Goal: Task Accomplishment & Management: Manage account settings

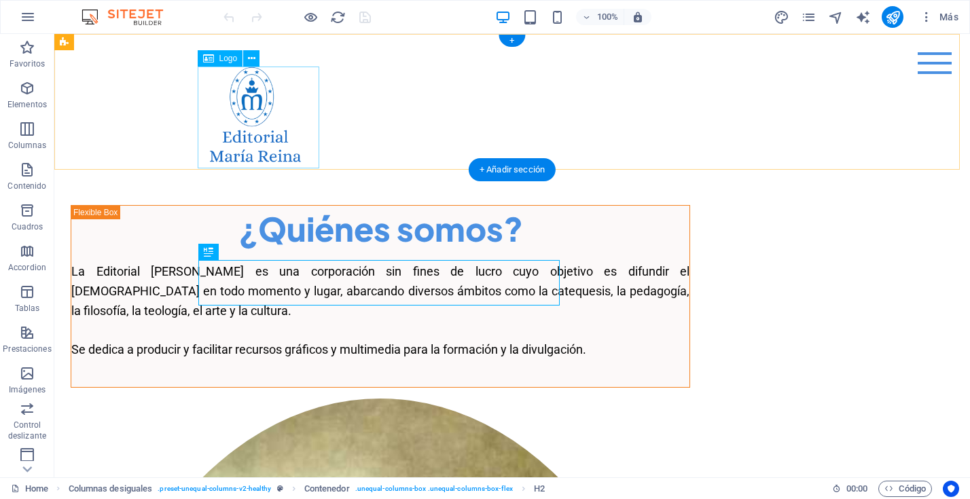
click at [285, 109] on div at bounding box center [511, 118] width 619 height 102
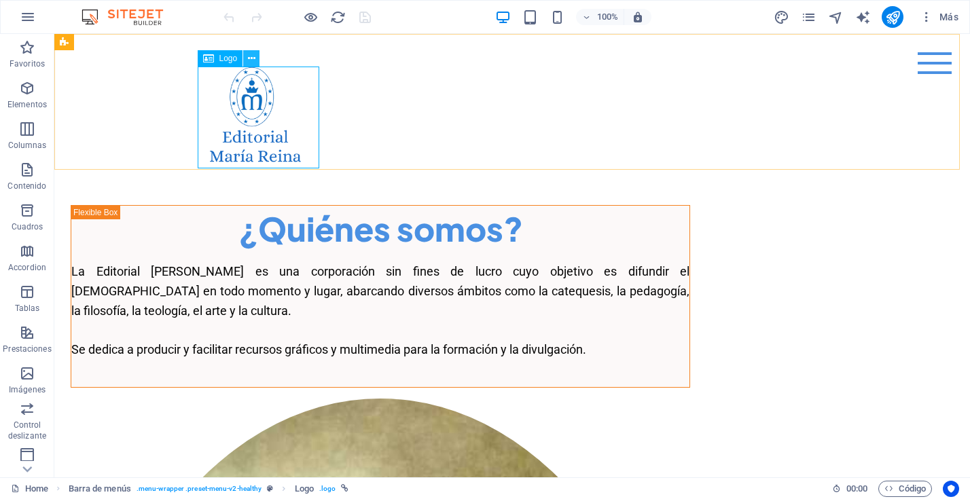
click at [251, 58] on icon at bounding box center [251, 59] width 7 height 14
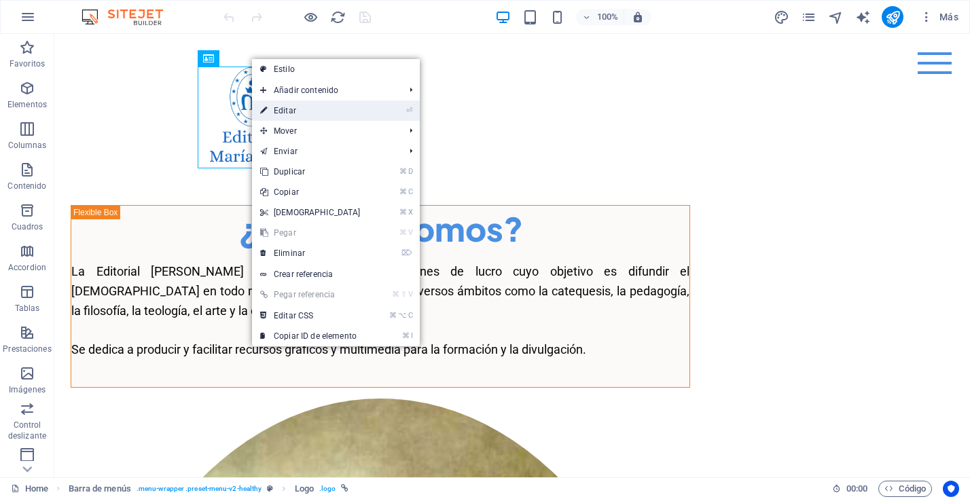
click at [278, 109] on link "⏎ Editar" at bounding box center [310, 111] width 117 height 20
select select "px"
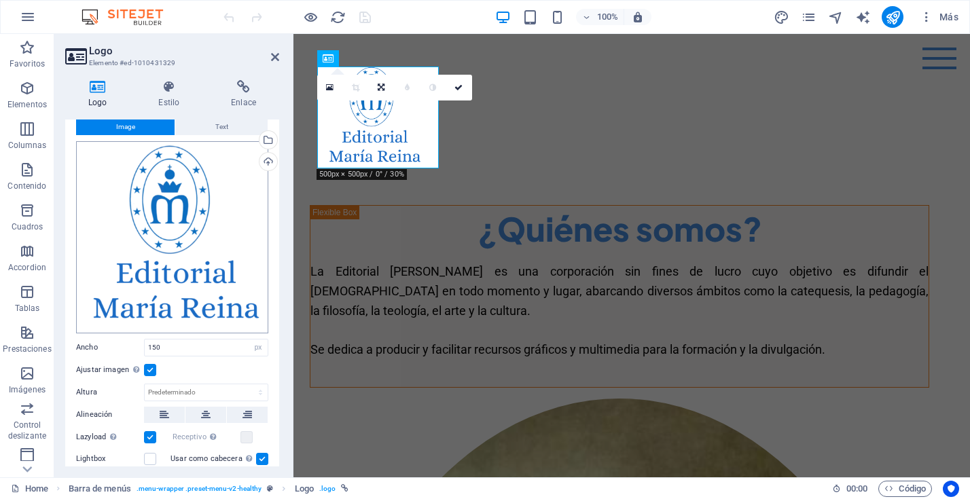
scroll to position [37, 0]
click at [264, 158] on div "Cargar" at bounding box center [267, 161] width 20 height 20
click at [264, 161] on div "Cargar" at bounding box center [267, 161] width 20 height 20
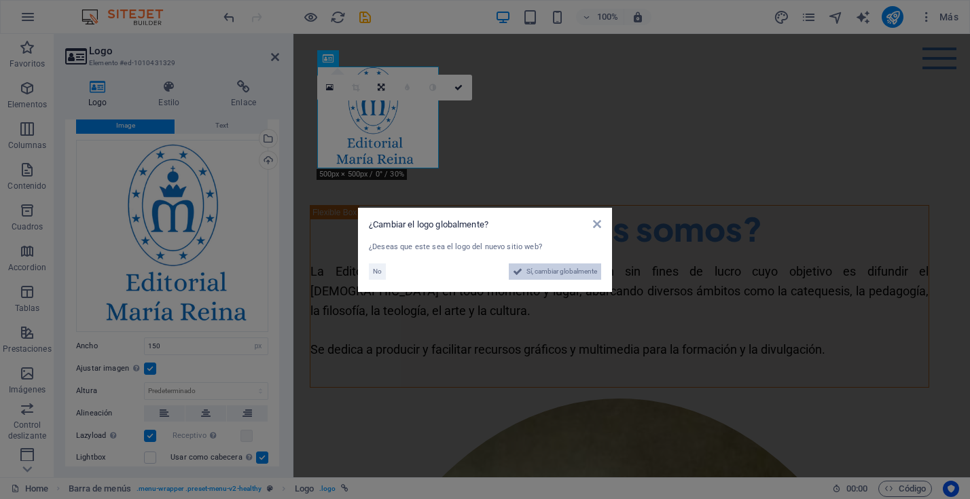
click at [580, 272] on span "Sí, cambiar globalmente" at bounding box center [561, 272] width 71 height 16
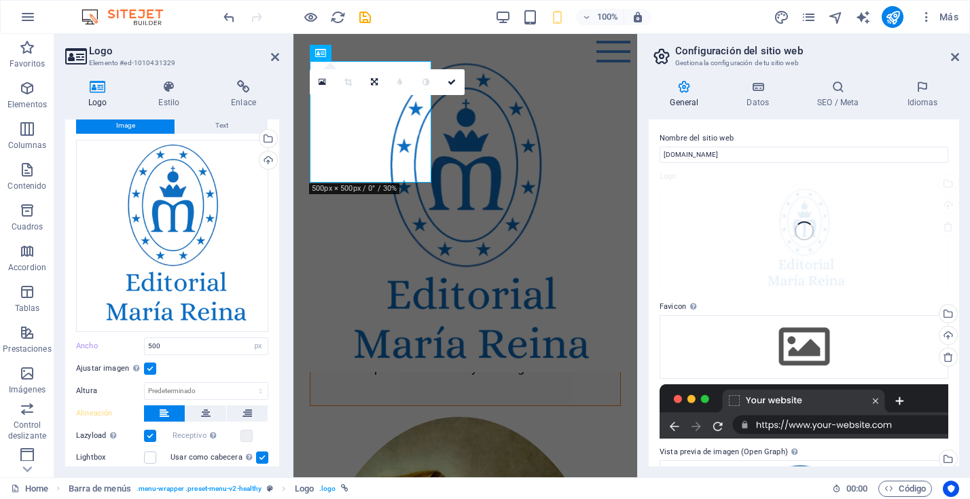
type input "500"
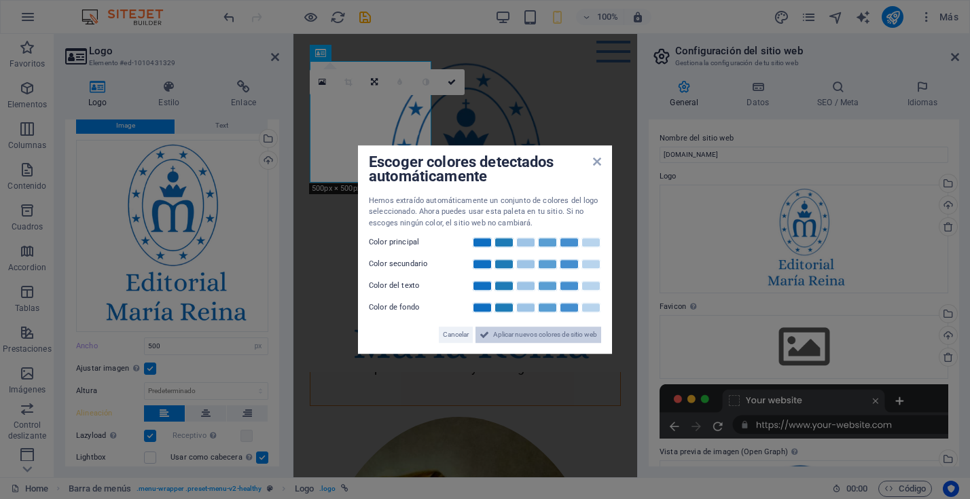
click at [550, 338] on span "Aplicar nuevos colores de sitio web" at bounding box center [545, 335] width 104 height 16
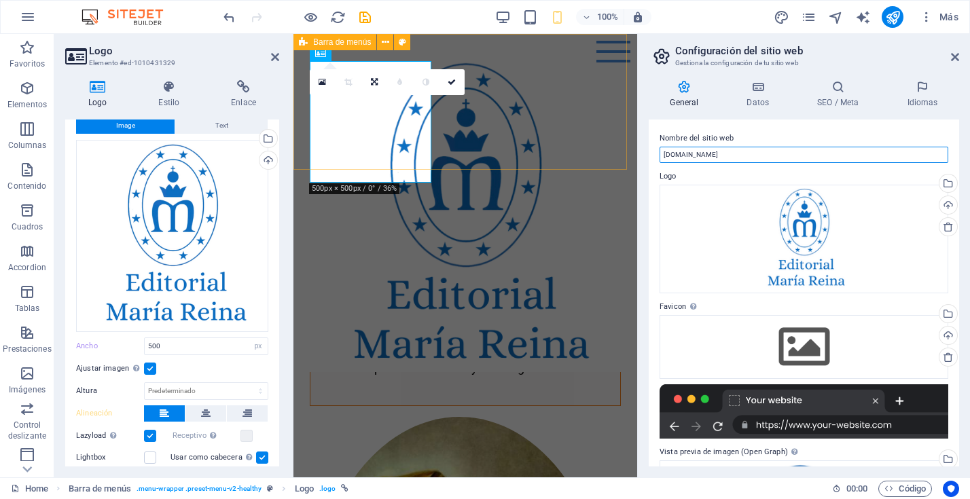
drag, startPoint x: 1042, startPoint y: 183, endPoint x: 598, endPoint y: 154, distance: 444.4
drag, startPoint x: 757, startPoint y: 156, endPoint x: 745, endPoint y: 160, distance: 12.7
click at [757, 156] on input "[DOMAIN_NAME]" at bounding box center [803, 155] width 289 height 16
drag, startPoint x: 744, startPoint y: 156, endPoint x: 647, endPoint y: 155, distance: 96.4
click at [647, 155] on div "General Datos SEO / Meta Idiomas Nombre del sitio web editorialmariareina.cl Lo…" at bounding box center [804, 273] width 332 height 408
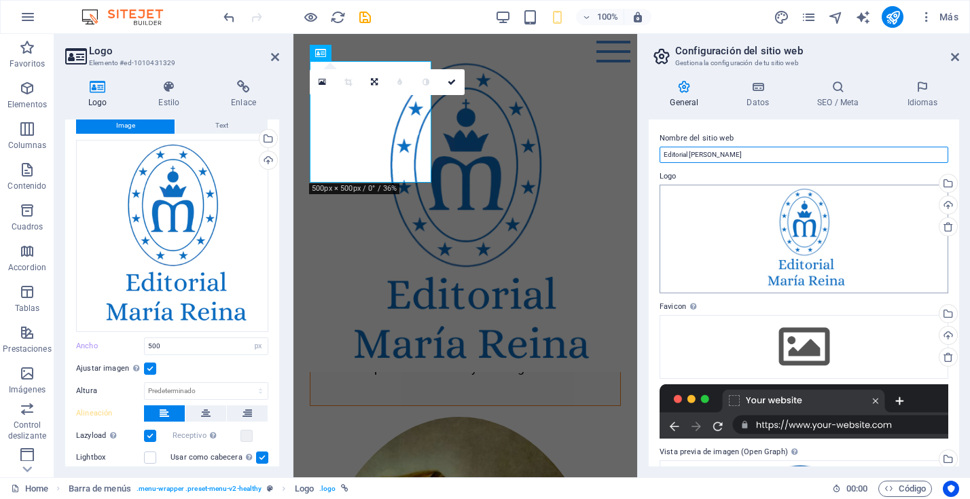
type input "Editorial [PERSON_NAME]"
click at [882, 257] on div "Arrastra archivos aquí, haz clic para escoger archivos o selecciona archivos de…" at bounding box center [803, 239] width 289 height 109
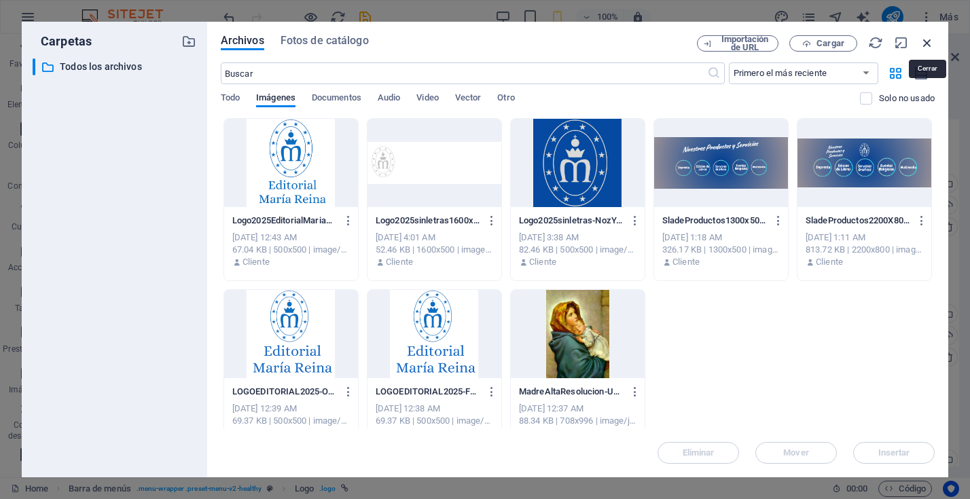
click at [925, 41] on icon "button" at bounding box center [927, 42] width 15 height 15
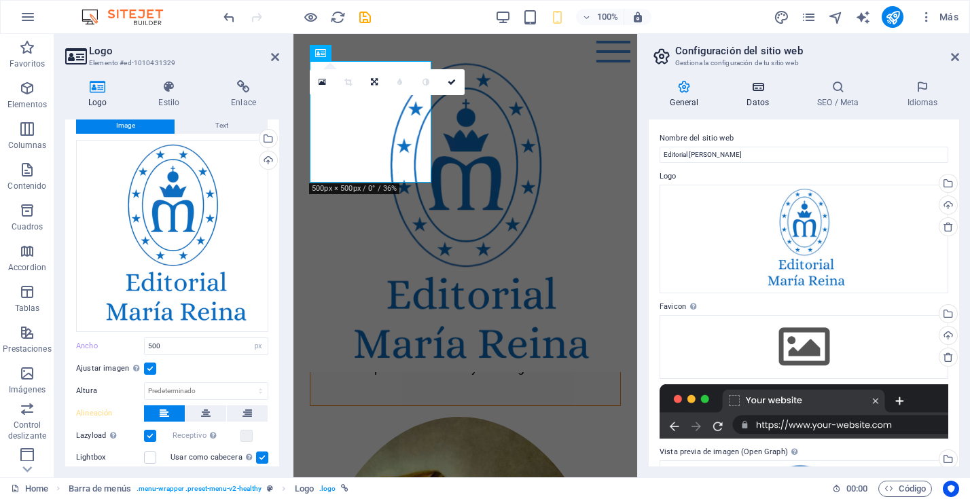
click at [761, 93] on icon at bounding box center [757, 87] width 65 height 14
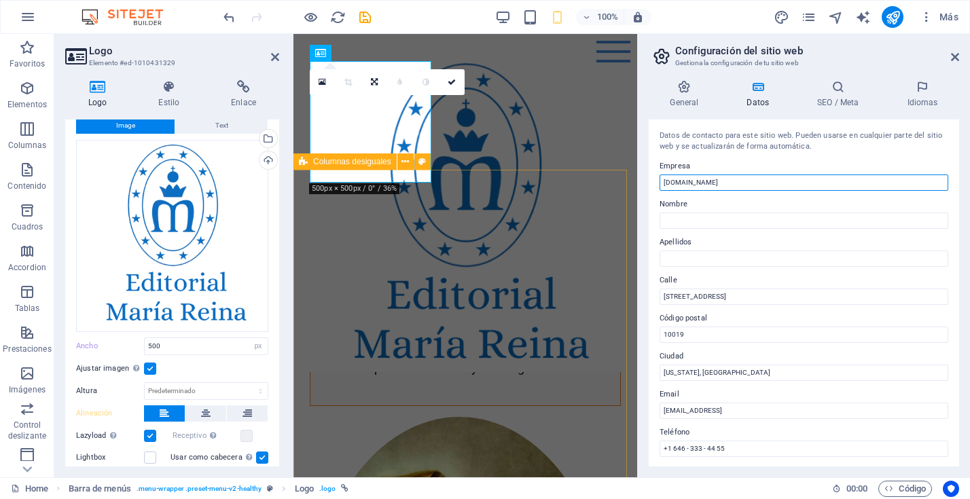
drag, startPoint x: 1035, startPoint y: 218, endPoint x: 614, endPoint y: 177, distance: 423.0
type input "Editorial [PERSON_NAME]"
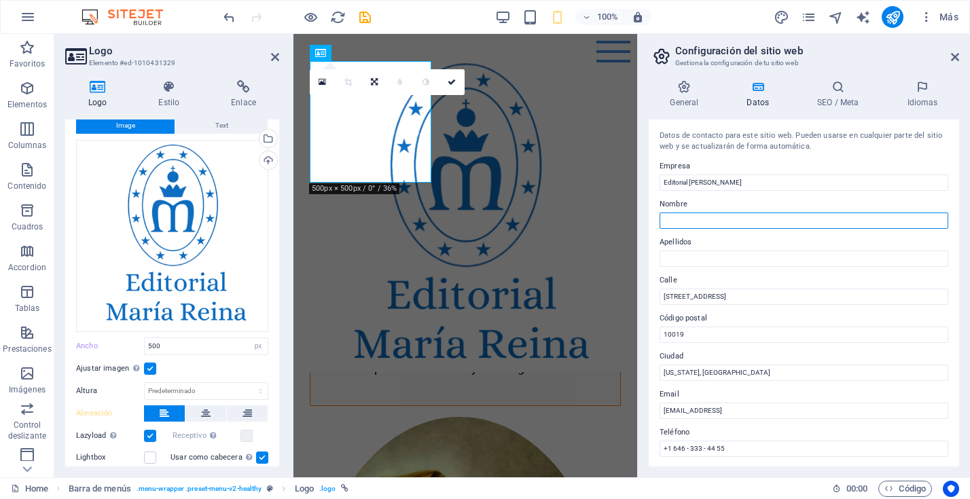
click at [686, 221] on input "Nombre" at bounding box center [803, 221] width 289 height 16
click at [886, 62] on h3 "Gestiona la configuración de tu sitio web" at bounding box center [803, 63] width 257 height 12
click at [926, 88] on icon at bounding box center [922, 87] width 73 height 14
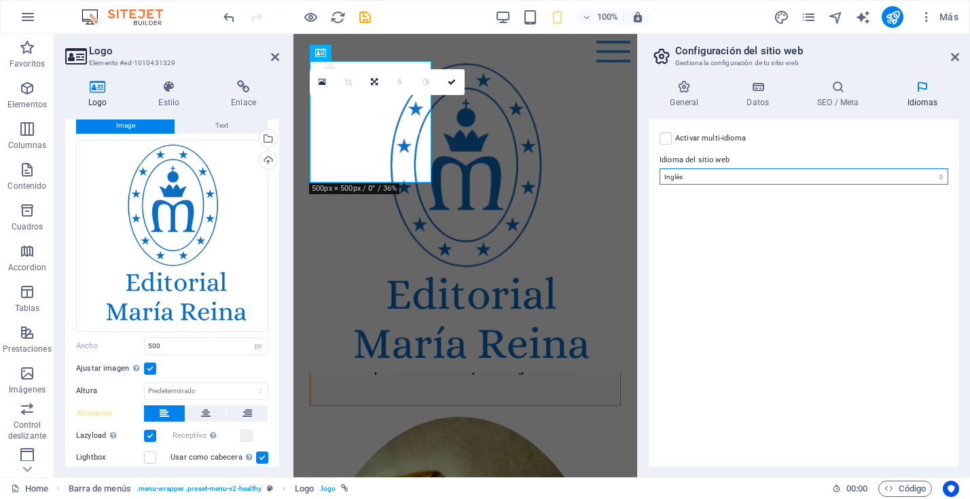
click at [744, 175] on select "Abkhazian Afar Afrikaans Akan Albanés Alemán Amharic Árabe Aragonese Armenian A…" at bounding box center [803, 176] width 289 height 16
select select "44"
click at [659, 168] on select "Abkhazian Afar Afrikaans Akan Albanés Alemán Amharic Árabe Aragonese Armenian A…" at bounding box center [803, 176] width 289 height 16
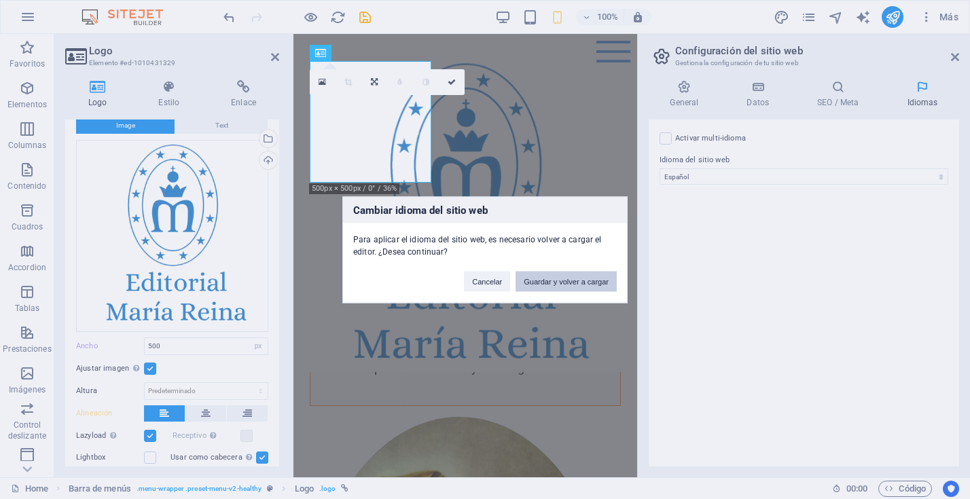
click at [550, 281] on button "Guardar y volver a cargar" at bounding box center [565, 281] width 101 height 20
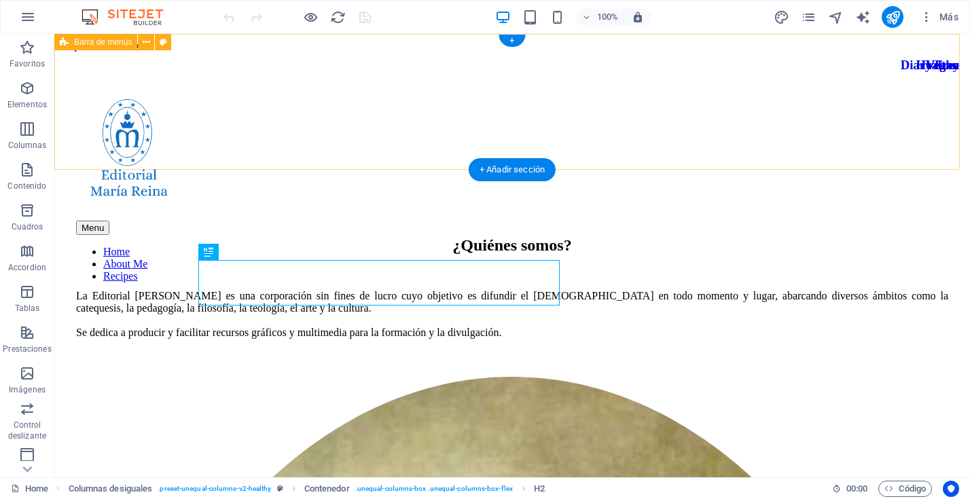
scroll to position [1, 0]
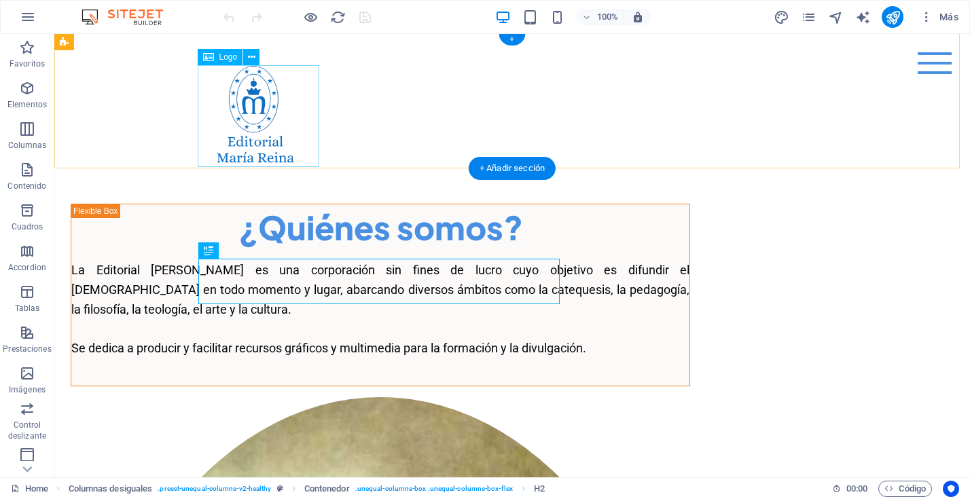
click at [249, 105] on div at bounding box center [511, 116] width 619 height 102
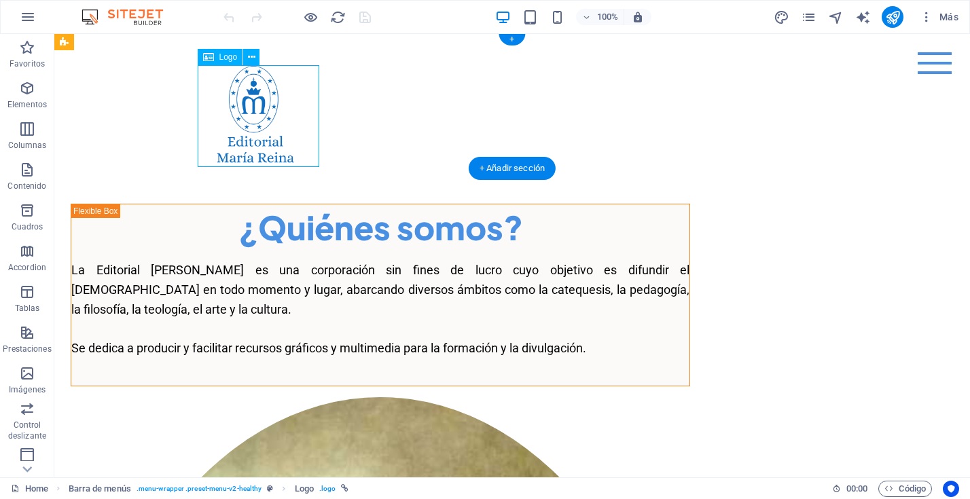
drag, startPoint x: 243, startPoint y: 100, endPoint x: 258, endPoint y: 101, distance: 15.0
click at [257, 101] on div at bounding box center [511, 116] width 619 height 102
click at [251, 56] on icon at bounding box center [251, 57] width 7 height 14
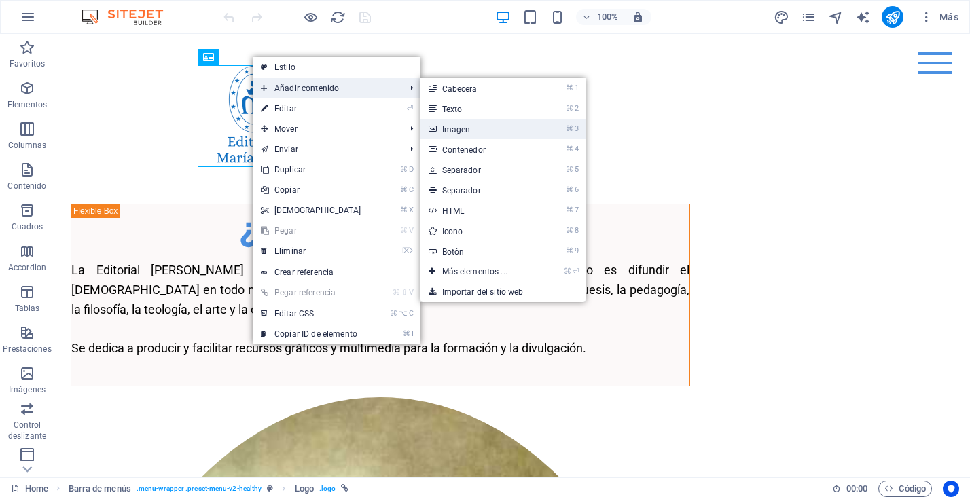
drag, startPoint x: 467, startPoint y: 124, endPoint x: 272, endPoint y: 77, distance: 200.6
click at [467, 124] on link "⌘ 3 Imagen" at bounding box center [477, 129] width 114 height 20
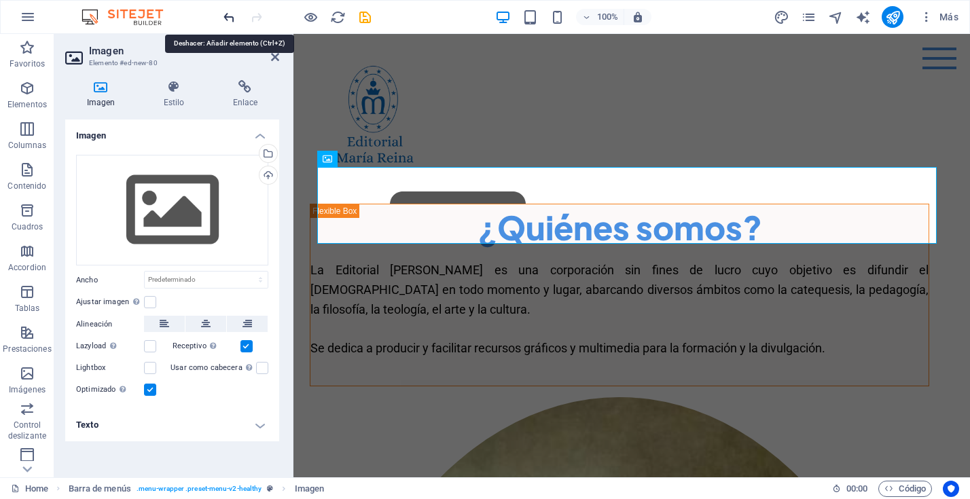
click at [232, 16] on icon "undo" at bounding box center [229, 18] width 16 height 16
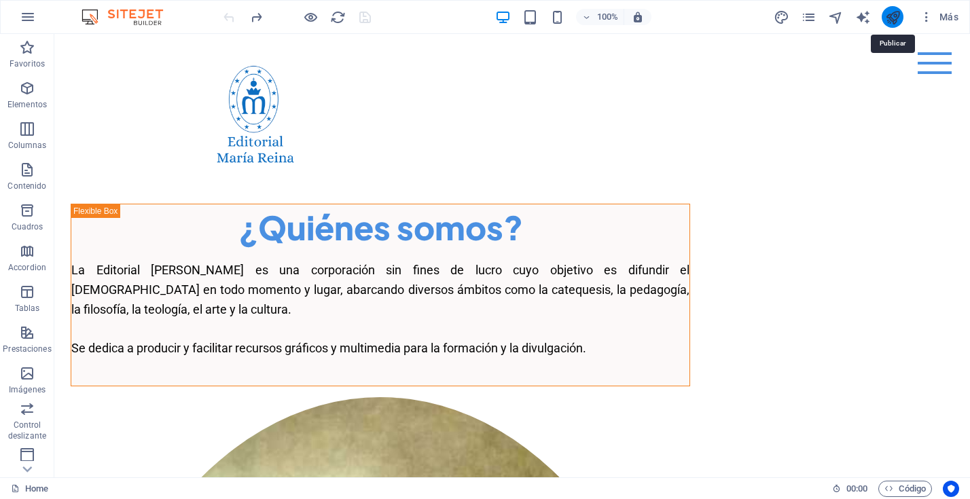
click at [889, 20] on icon "publish" at bounding box center [893, 18] width 16 height 16
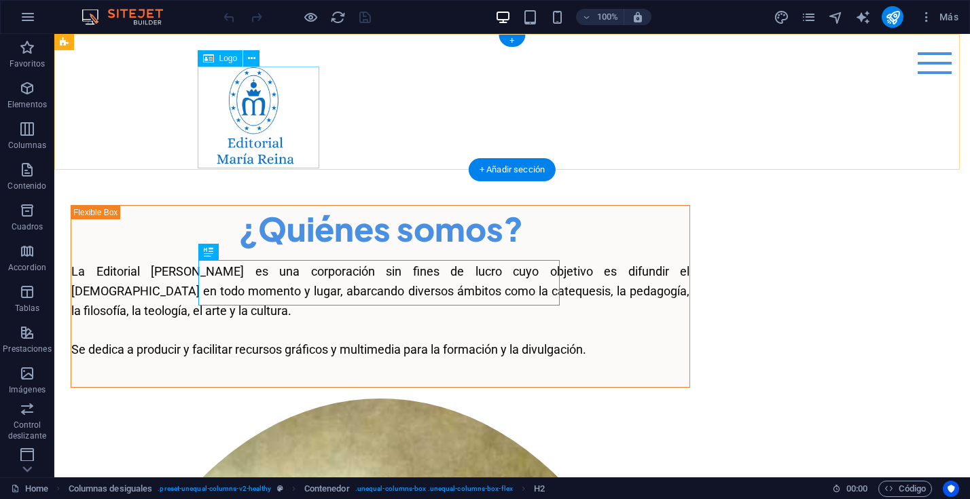
click at [301, 96] on div at bounding box center [511, 118] width 619 height 102
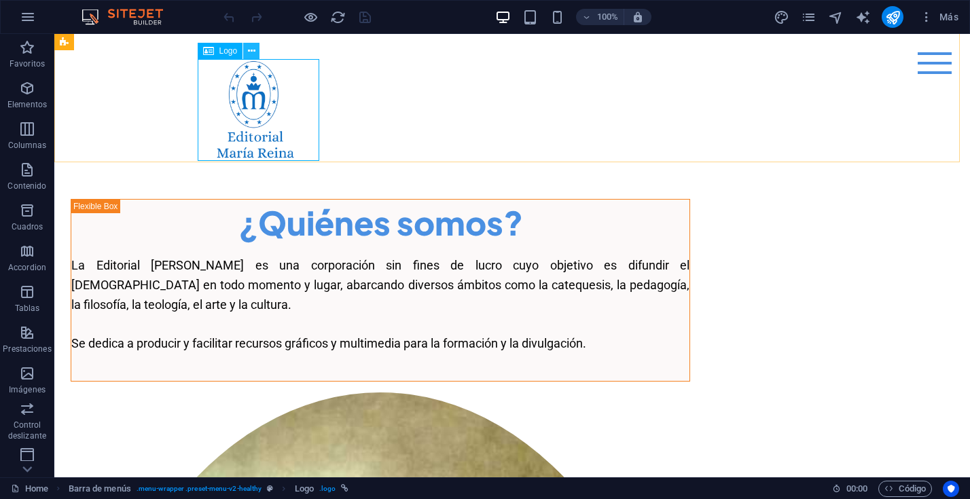
drag, startPoint x: 251, startPoint y: 56, endPoint x: 220, endPoint y: 29, distance: 41.4
click at [251, 56] on icon at bounding box center [251, 51] width 7 height 14
drag, startPoint x: 213, startPoint y: 53, endPoint x: 193, endPoint y: 43, distance: 21.9
click at [213, 53] on icon at bounding box center [208, 53] width 11 height 16
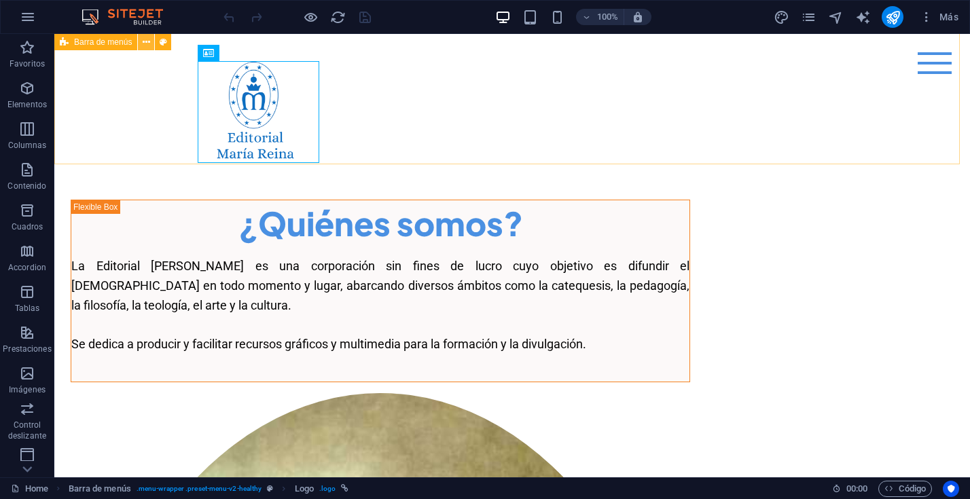
click at [147, 41] on icon at bounding box center [146, 42] width 7 height 14
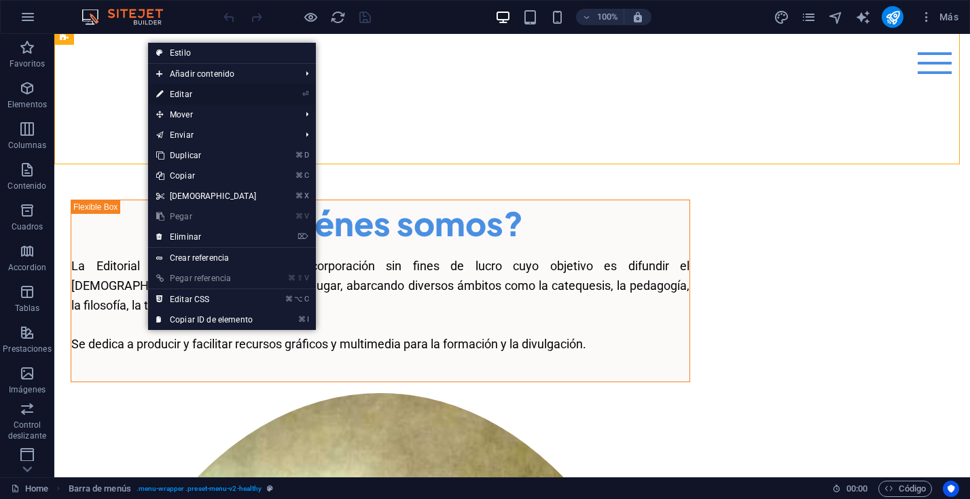
click at [182, 92] on link "⏎ Editar" at bounding box center [206, 94] width 117 height 20
select select "px"
select select "header"
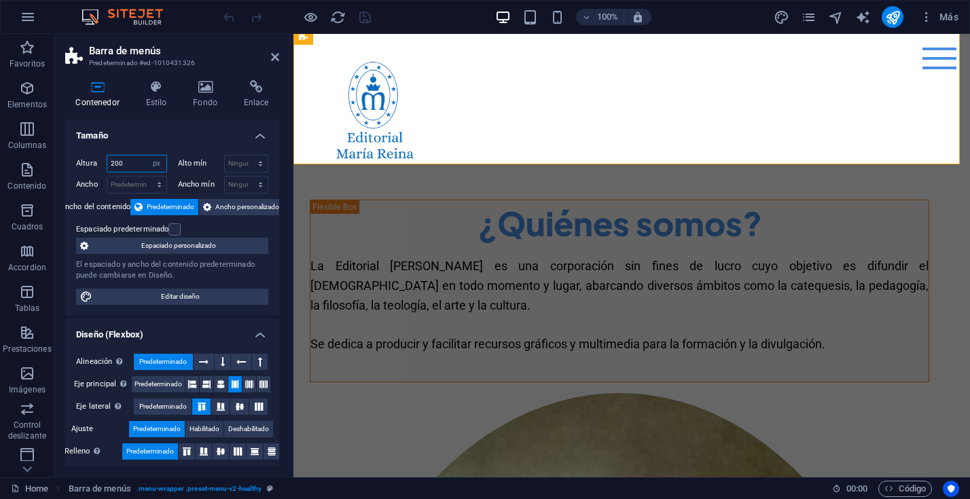
click at [134, 163] on input "200" at bounding box center [136, 164] width 59 height 16
type input "2"
type input "150"
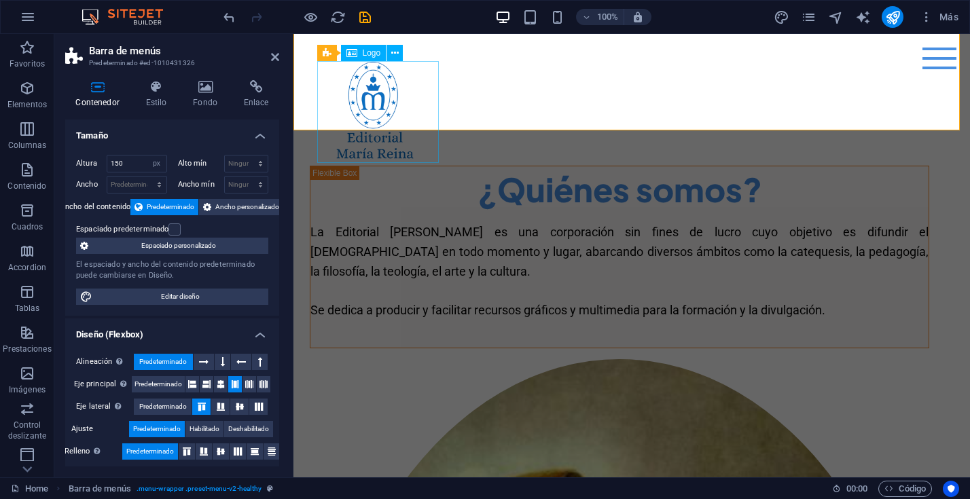
click at [359, 91] on div at bounding box center [631, 112] width 619 height 102
click at [433, 96] on div at bounding box center [631, 112] width 619 height 102
select select "px"
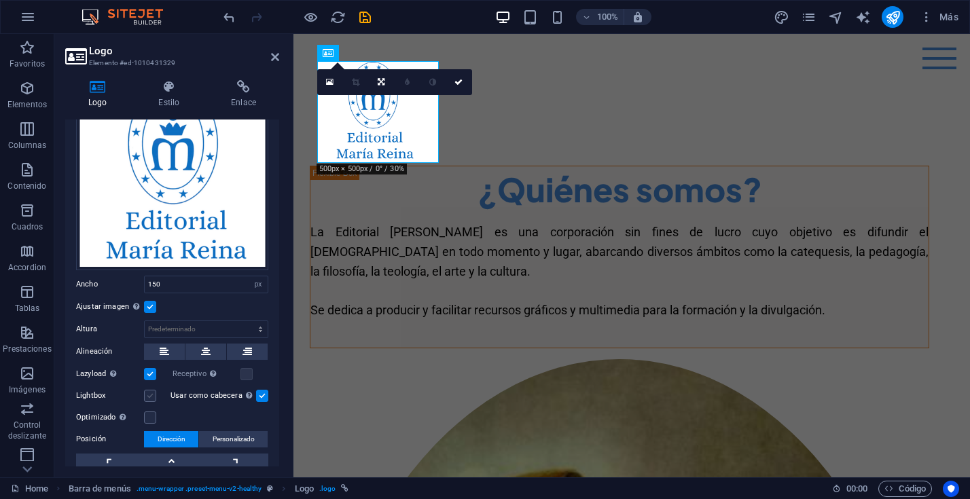
scroll to position [109, 0]
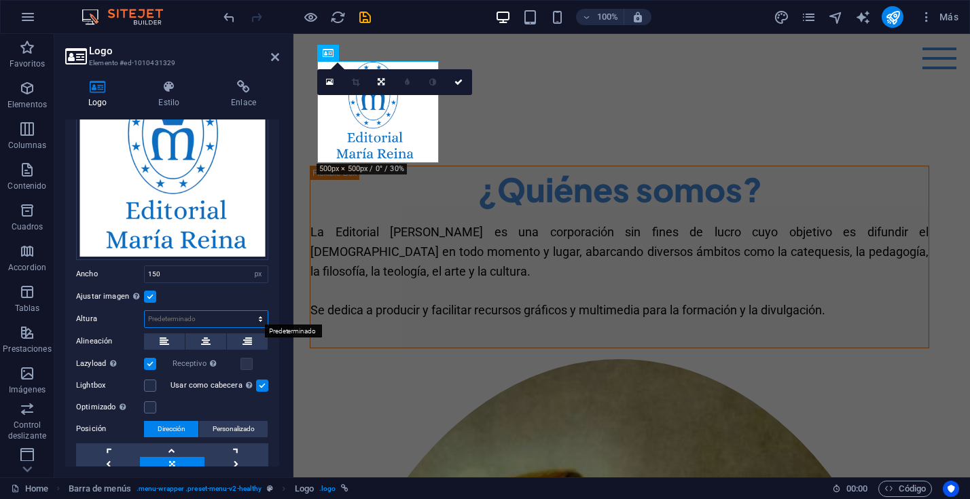
click at [257, 315] on select "Predeterminado automático px" at bounding box center [206, 319] width 123 height 16
click at [145, 311] on select "Predeterminado automático px" at bounding box center [206, 319] width 123 height 16
select select "DISABLED_OPTION_VALUE"
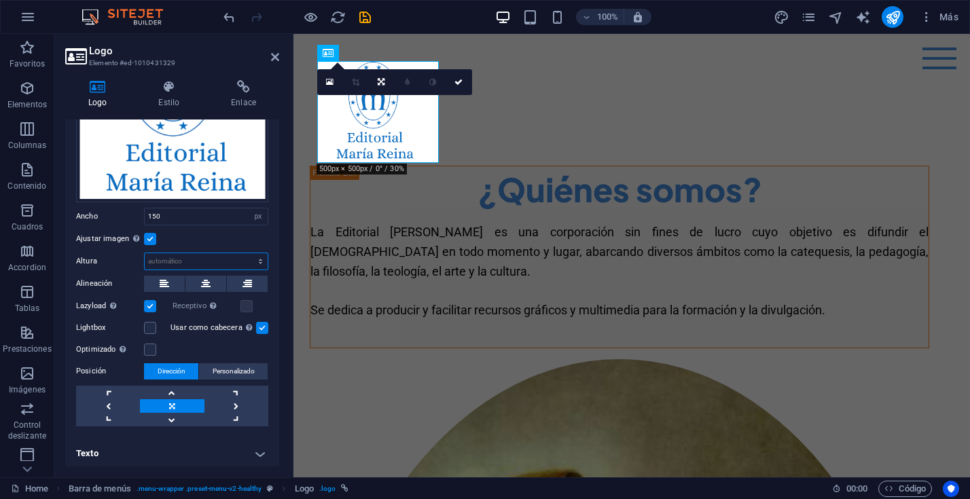
scroll to position [167, 0]
click at [170, 388] on link at bounding box center [172, 393] width 64 height 14
click at [230, 367] on span "Personalizado" at bounding box center [234, 371] width 42 height 16
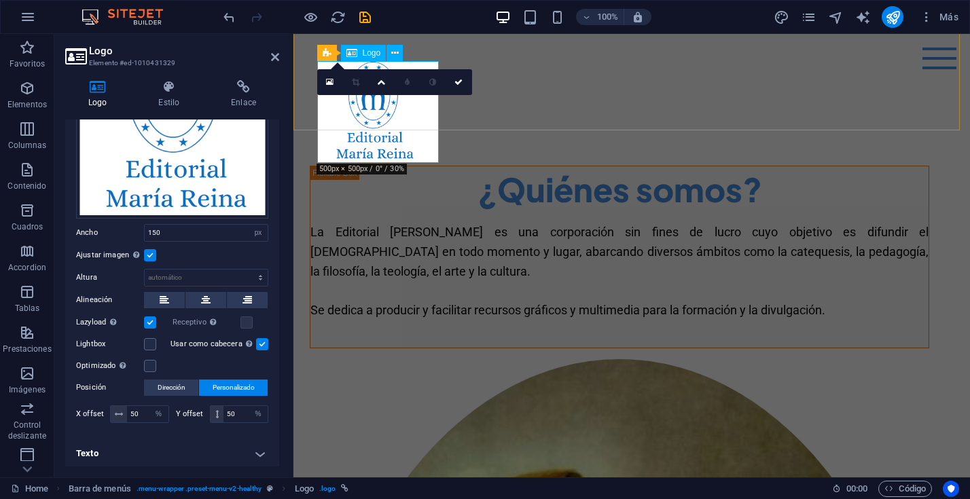
scroll to position [9, 0]
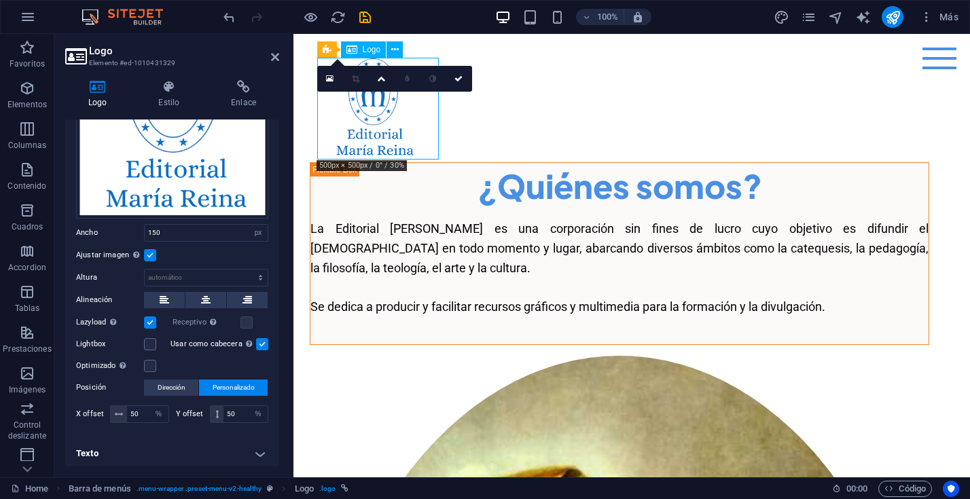
drag, startPoint x: 418, startPoint y: 115, endPoint x: 417, endPoint y: 122, distance: 7.6
click at [410, 105] on div at bounding box center [631, 109] width 619 height 102
click at [437, 158] on div at bounding box center [631, 109] width 619 height 102
click at [416, 132] on div at bounding box center [631, 109] width 619 height 102
click at [380, 79] on icon at bounding box center [381, 79] width 8 height 8
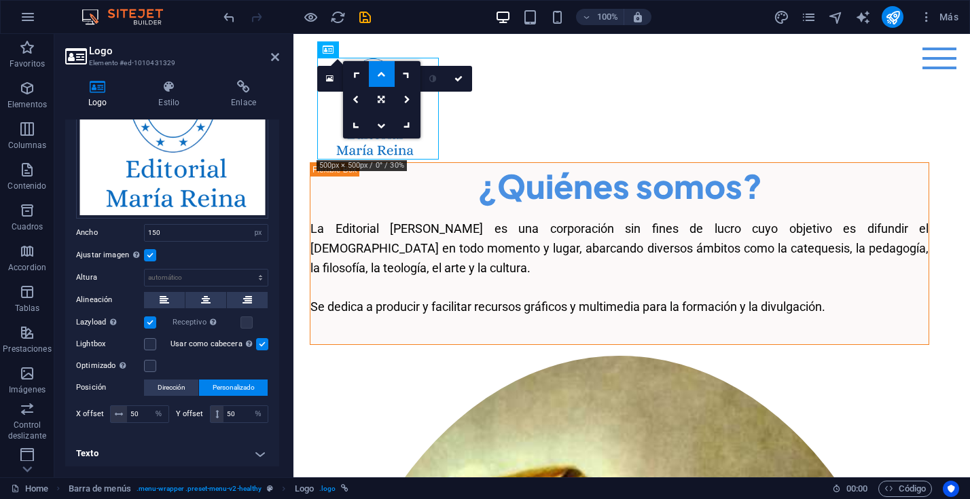
click at [380, 96] on icon at bounding box center [381, 100] width 7 height 8
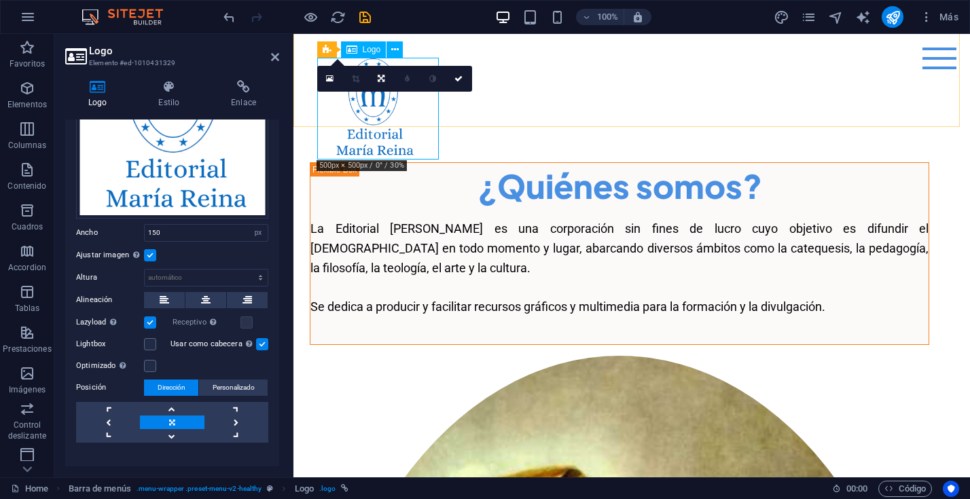
click at [424, 113] on div at bounding box center [631, 109] width 619 height 102
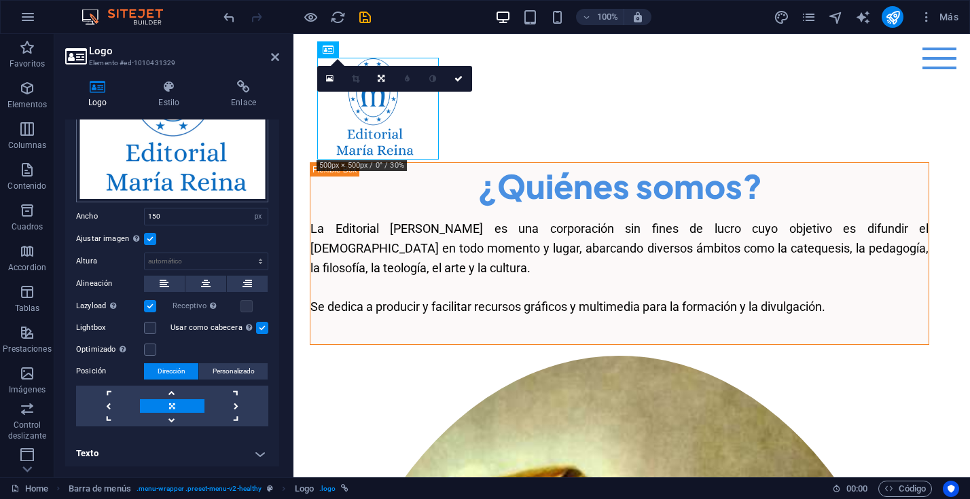
scroll to position [0, 0]
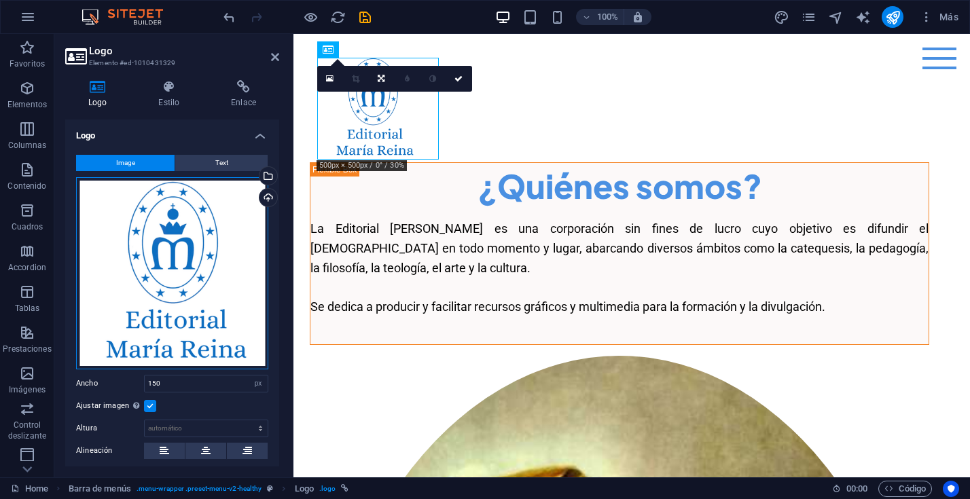
click at [235, 312] on div "Arrastra archivos aquí, haz clic para escoger archivos o selecciona archivos de…" at bounding box center [172, 273] width 192 height 192
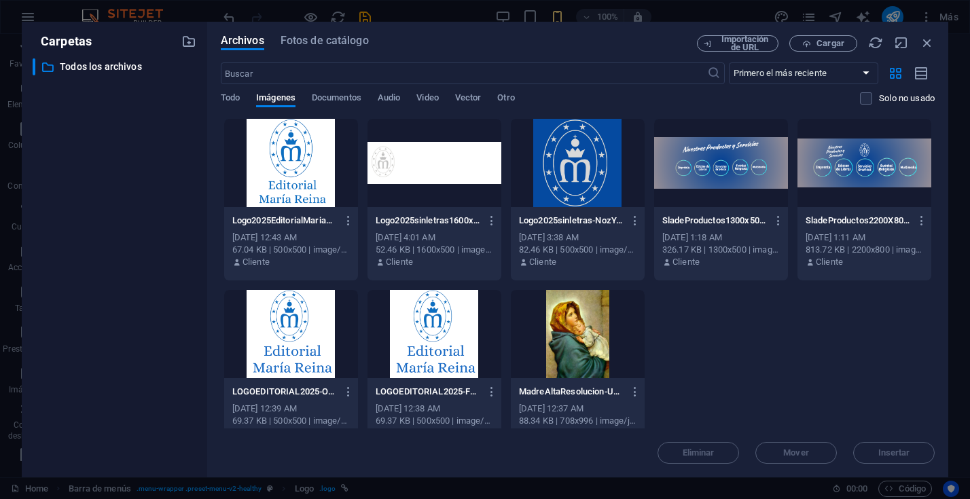
click at [300, 172] on div at bounding box center [291, 163] width 134 height 88
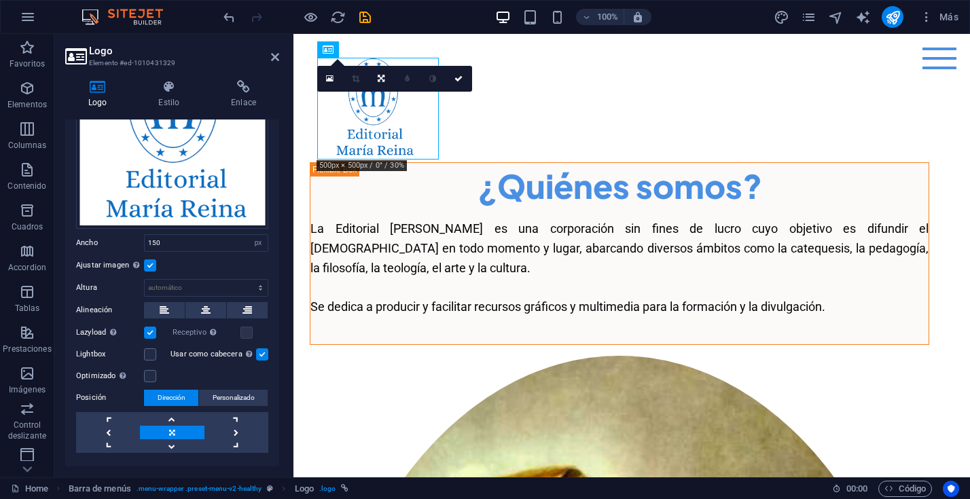
scroll to position [105, 0]
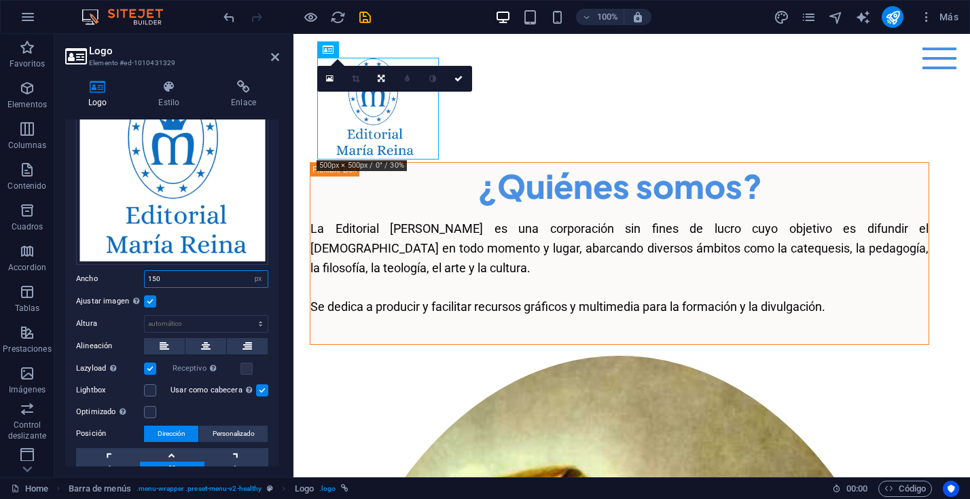
drag, startPoint x: 168, startPoint y: 278, endPoint x: 143, endPoint y: 279, distance: 25.1
click at [143, 279] on div "Ancho 150 Predeterminado automático px rem % em vh vw" at bounding box center [172, 279] width 192 height 18
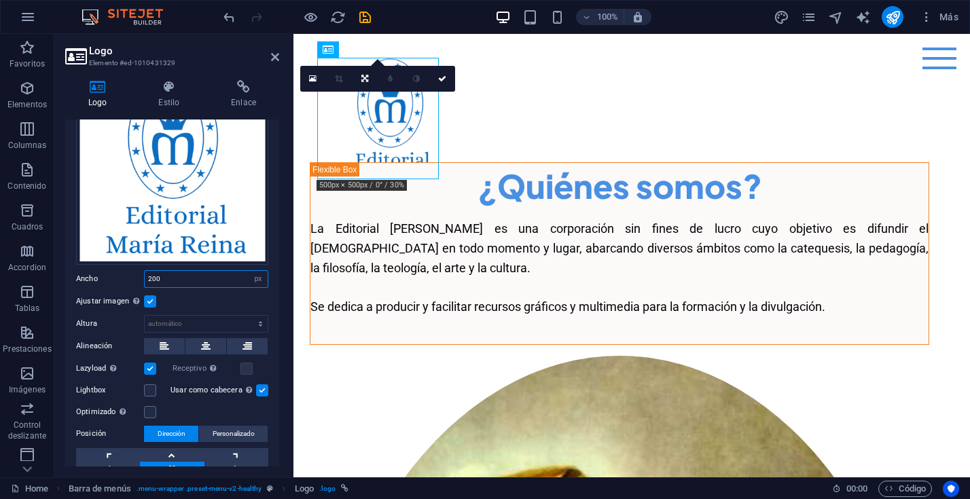
type input "200"
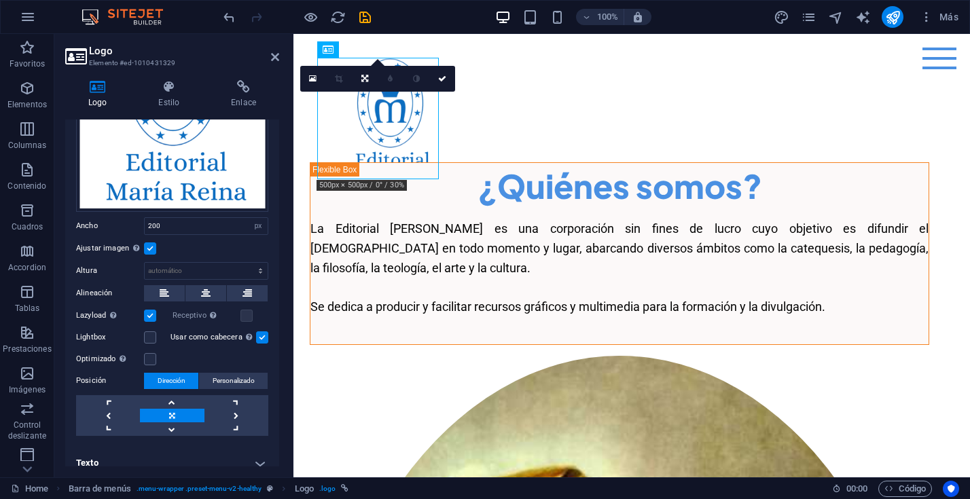
scroll to position [159, 0]
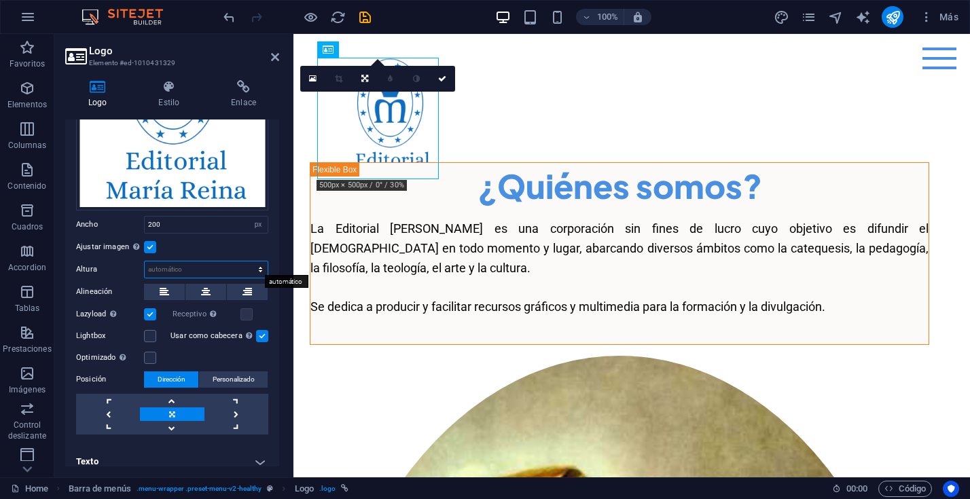
click at [205, 268] on select "Predeterminado automático px" at bounding box center [206, 269] width 123 height 16
select select "px"
click at [246, 261] on select "Predeterminado automático px" at bounding box center [206, 269] width 123 height 16
type input "150"
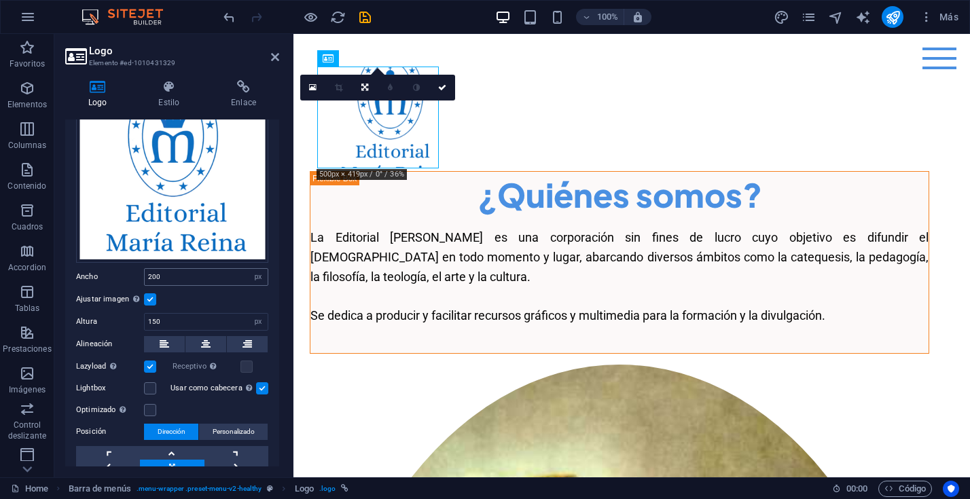
scroll to position [109, 0]
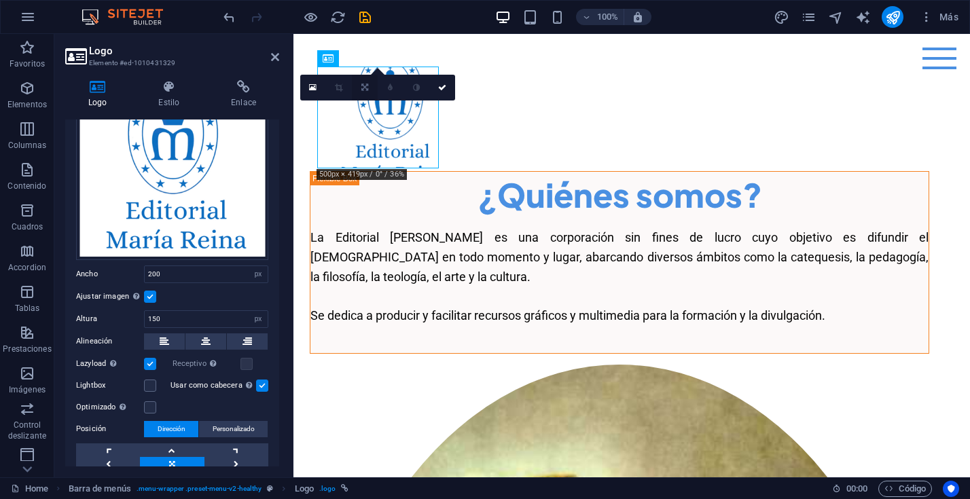
click at [367, 88] on icon at bounding box center [364, 88] width 7 height 8
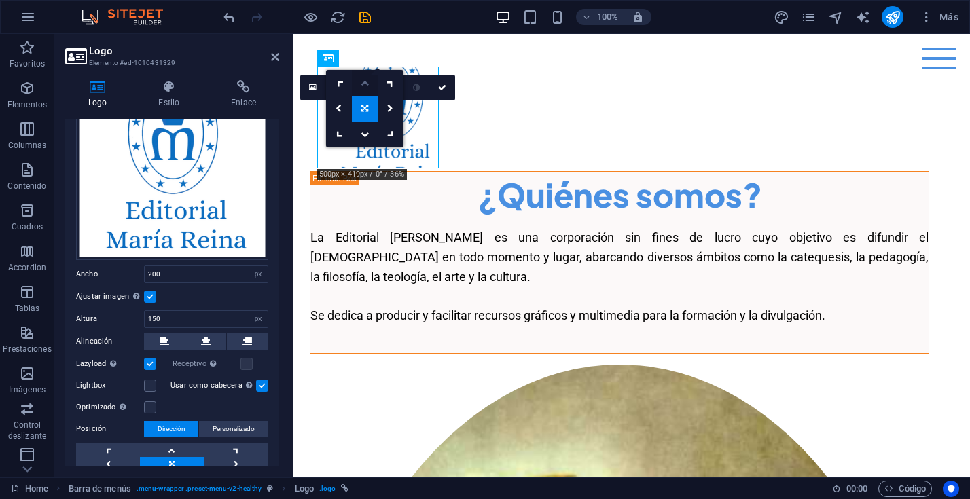
click at [366, 80] on icon at bounding box center [365, 83] width 8 height 8
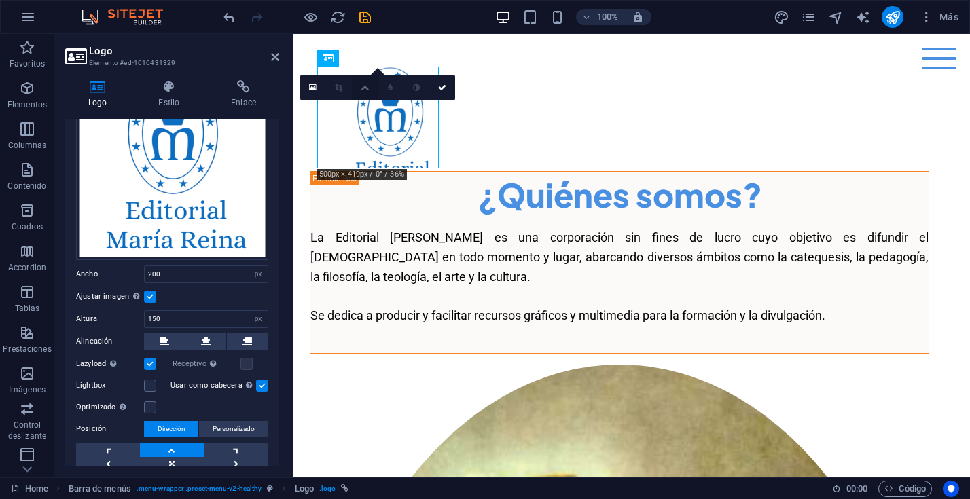
click at [366, 88] on icon at bounding box center [365, 88] width 8 height 8
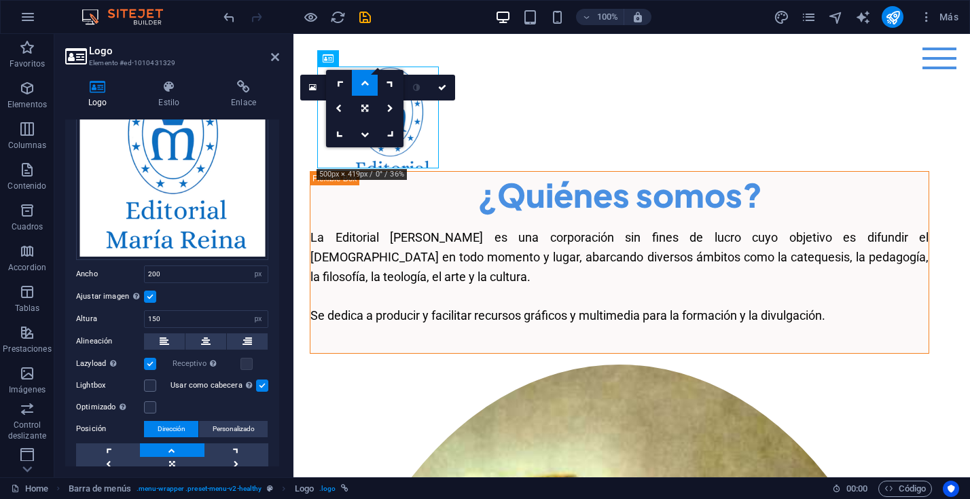
click at [363, 84] on icon at bounding box center [365, 83] width 8 height 8
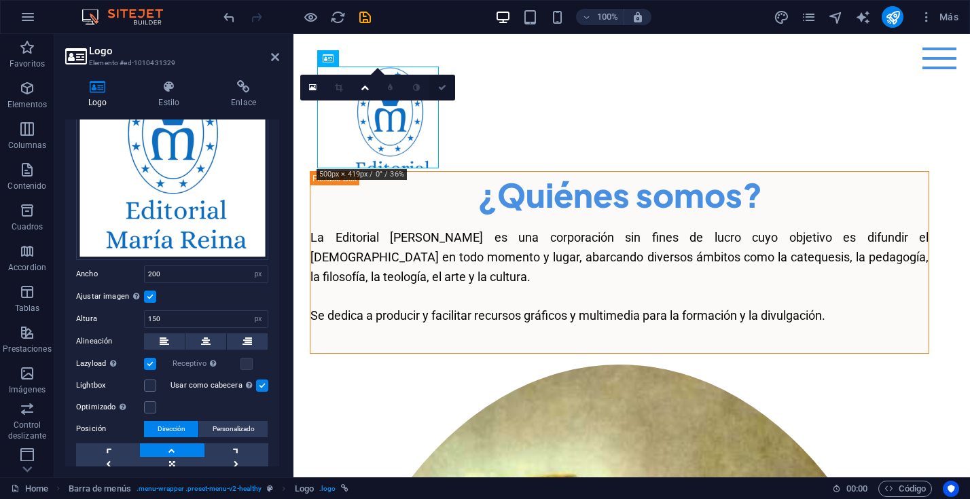
click at [444, 88] on icon at bounding box center [442, 88] width 8 height 8
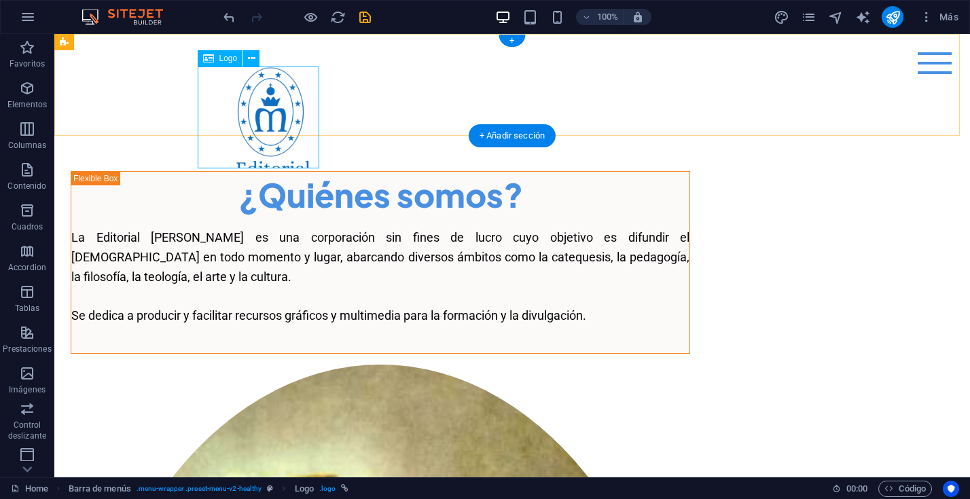
click at [300, 132] on div at bounding box center [511, 118] width 619 height 102
click at [300, 156] on div at bounding box center [511, 118] width 619 height 102
select select "px"
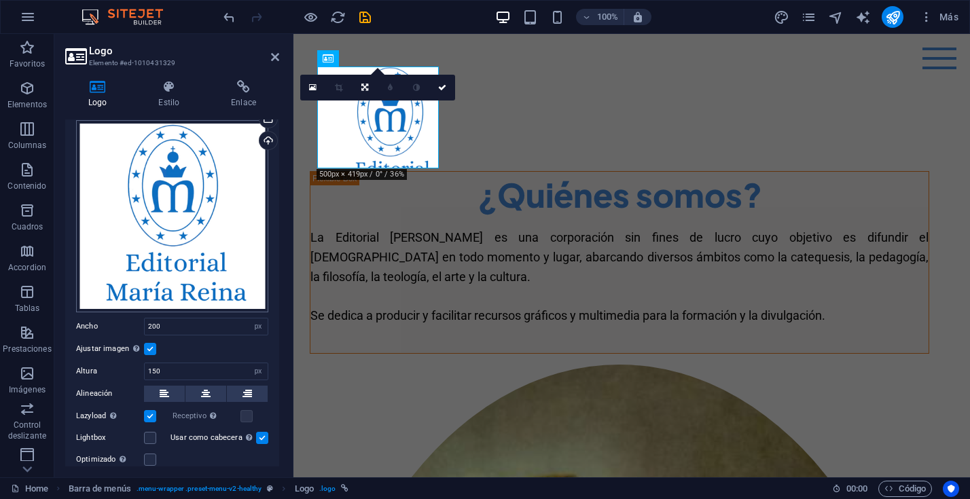
scroll to position [30, 0]
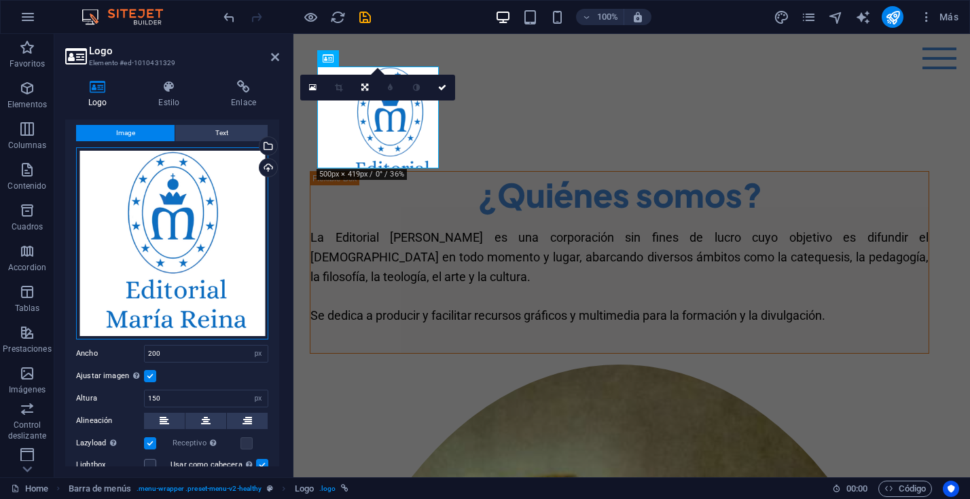
click at [225, 273] on div "Arrastra archivos aquí, haz clic para escoger archivos o selecciona archivos de…" at bounding box center [172, 243] width 192 height 192
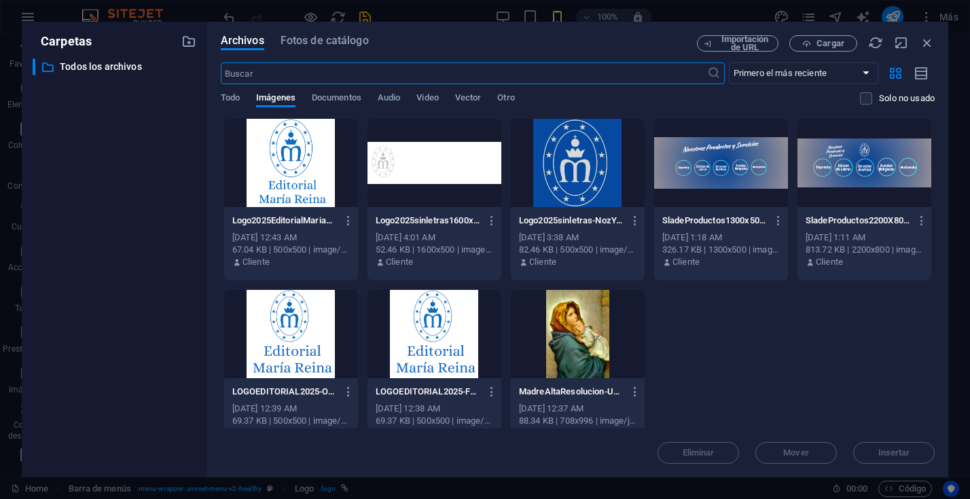
click at [447, 340] on div at bounding box center [434, 334] width 134 height 88
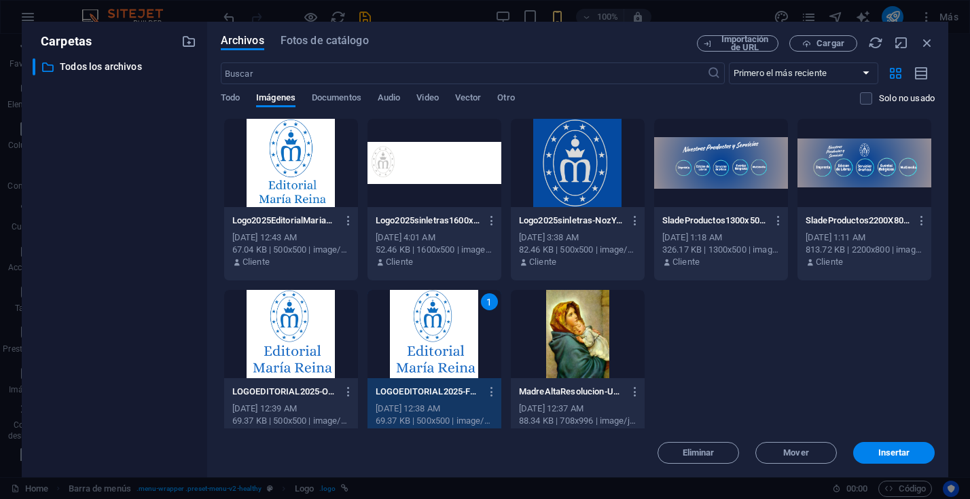
click at [447, 340] on div "1" at bounding box center [434, 334] width 134 height 88
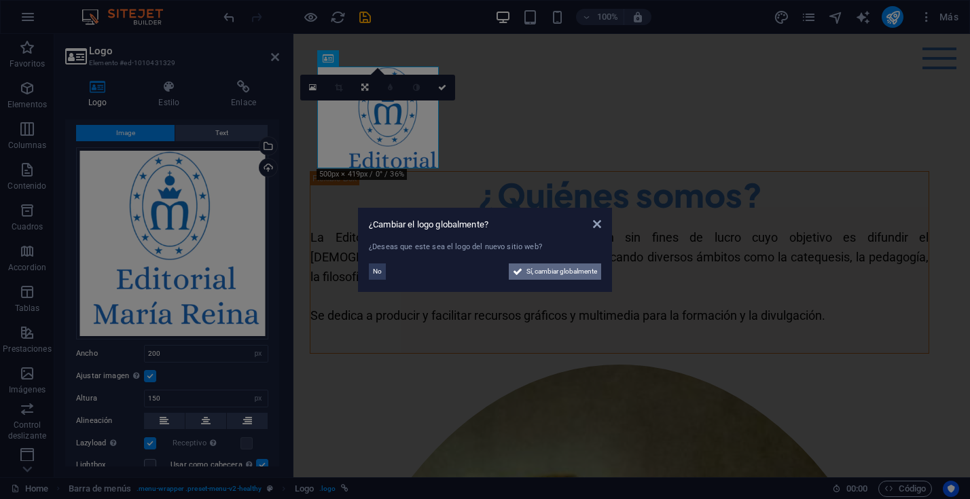
drag, startPoint x: 547, startPoint y: 272, endPoint x: 27, endPoint y: 261, distance: 519.6
click at [547, 272] on span "Sí, cambiar globalmente" at bounding box center [561, 272] width 71 height 16
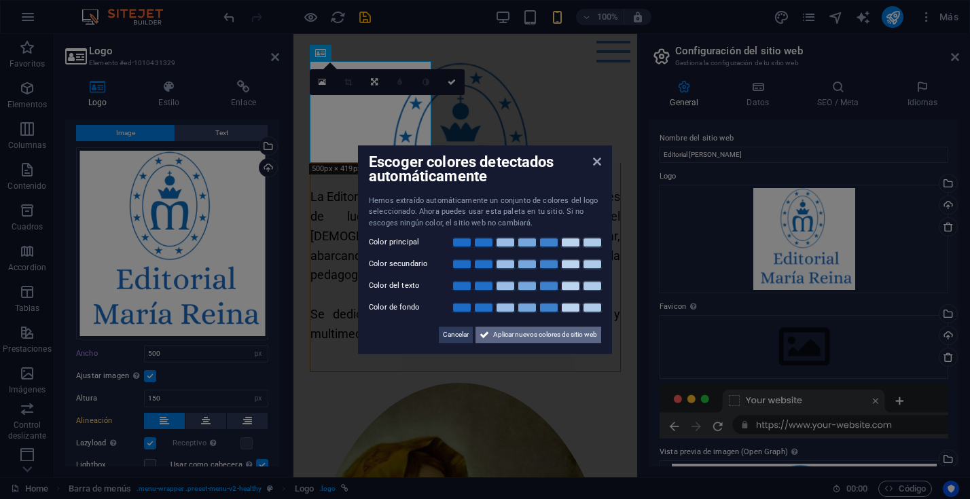
click at [581, 336] on span "Aplicar nuevos colores de sitio web" at bounding box center [545, 335] width 104 height 16
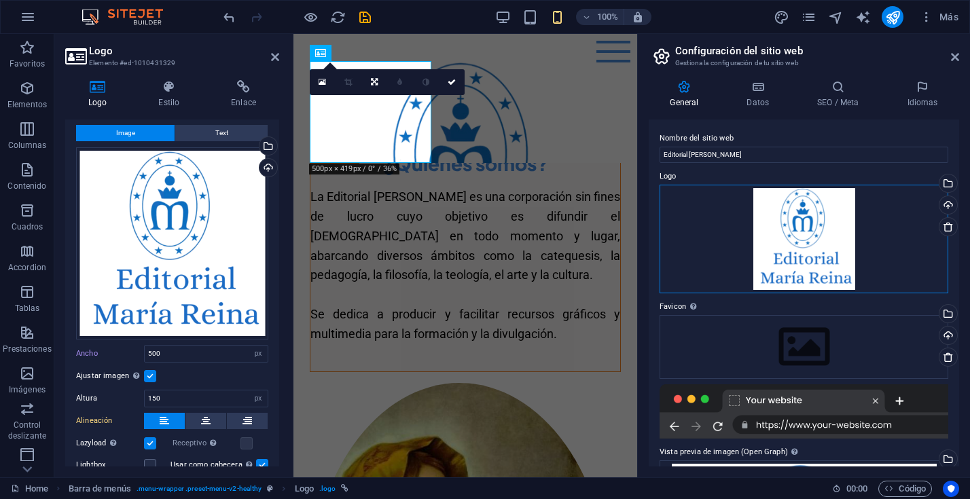
click at [813, 247] on div "Arrastra archivos aquí, haz clic para escoger archivos o selecciona archivos de…" at bounding box center [803, 239] width 289 height 109
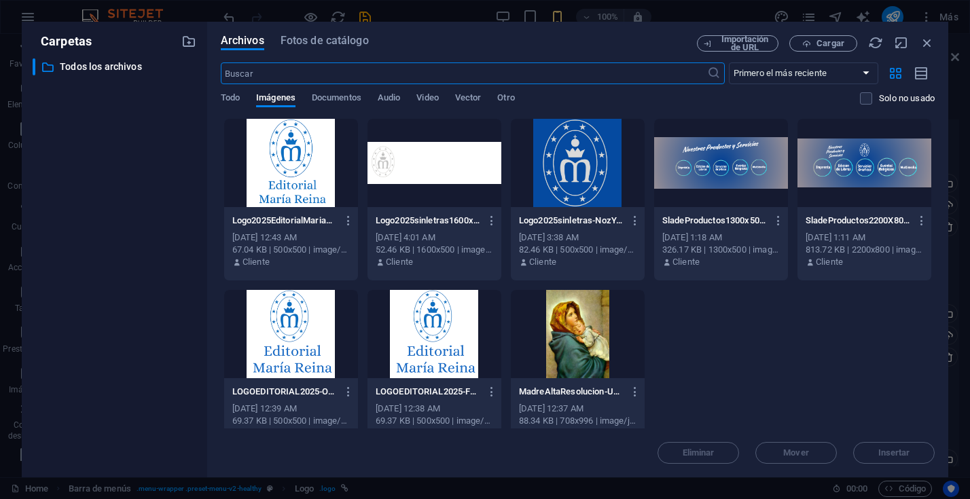
click at [433, 330] on div at bounding box center [434, 334] width 134 height 88
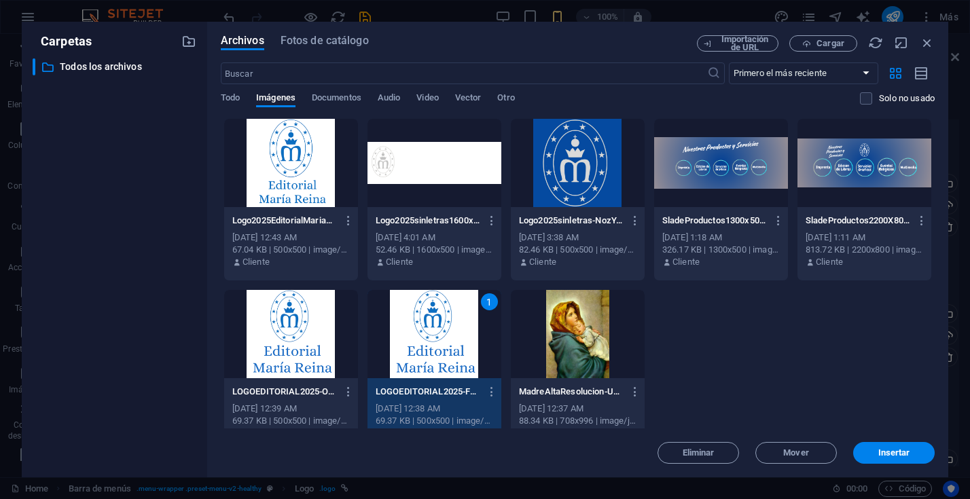
click at [433, 331] on div "1" at bounding box center [434, 334] width 134 height 88
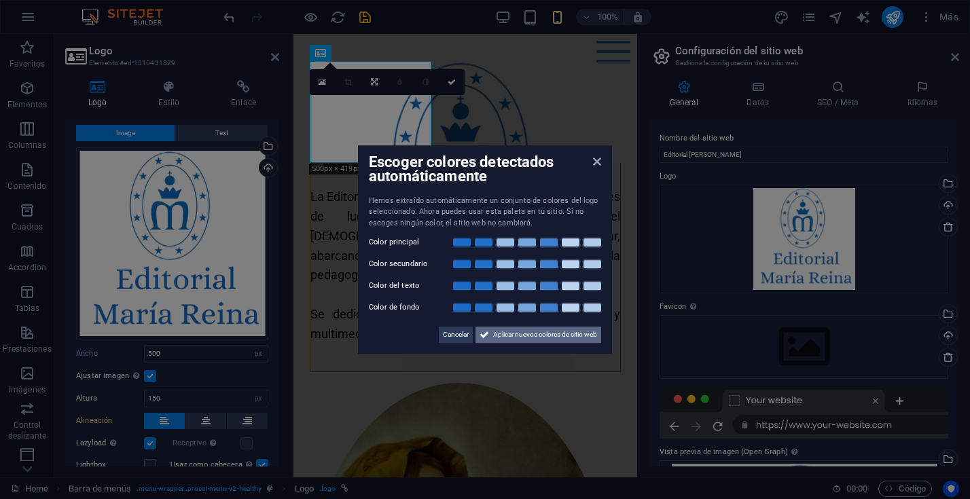
click at [583, 331] on span "Aplicar nuevos colores de sitio web" at bounding box center [545, 335] width 104 height 16
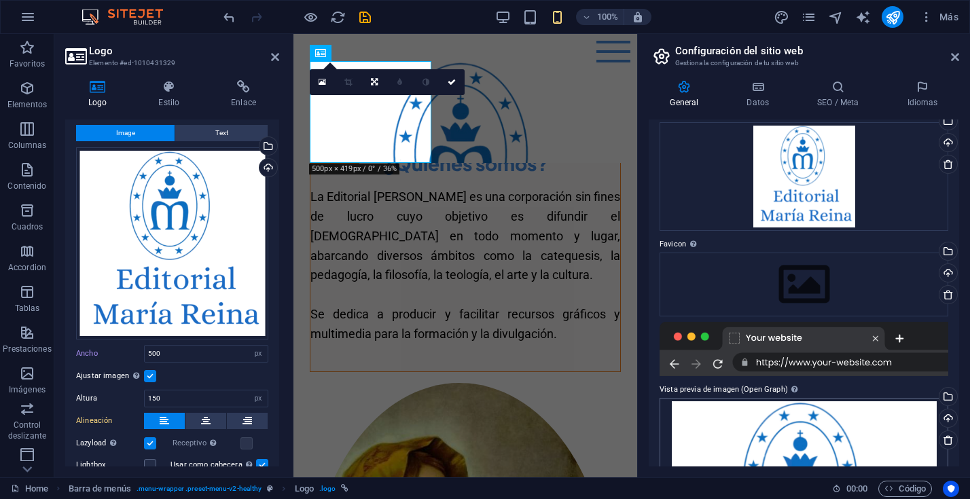
scroll to position [0, 0]
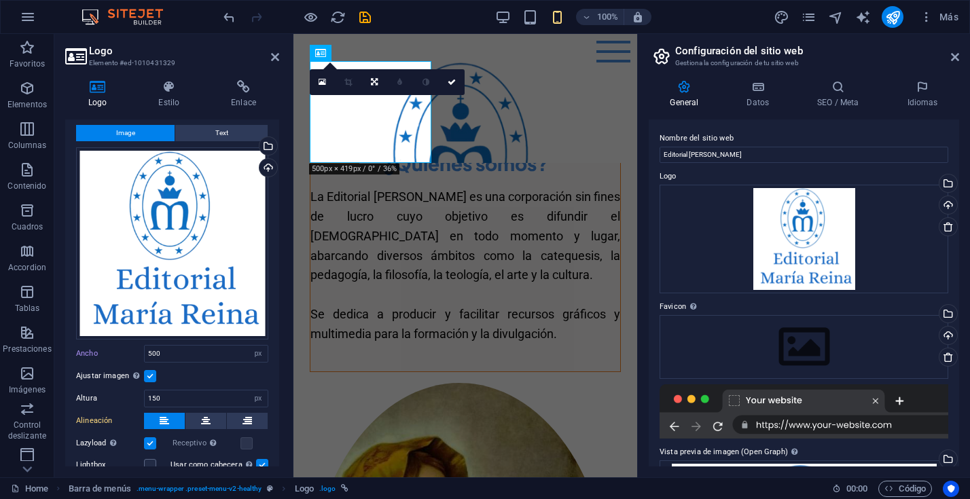
click at [954, 50] on h2 "Configuración del sitio web" at bounding box center [817, 51] width 284 height 12
click at [954, 54] on icon at bounding box center [955, 57] width 8 height 11
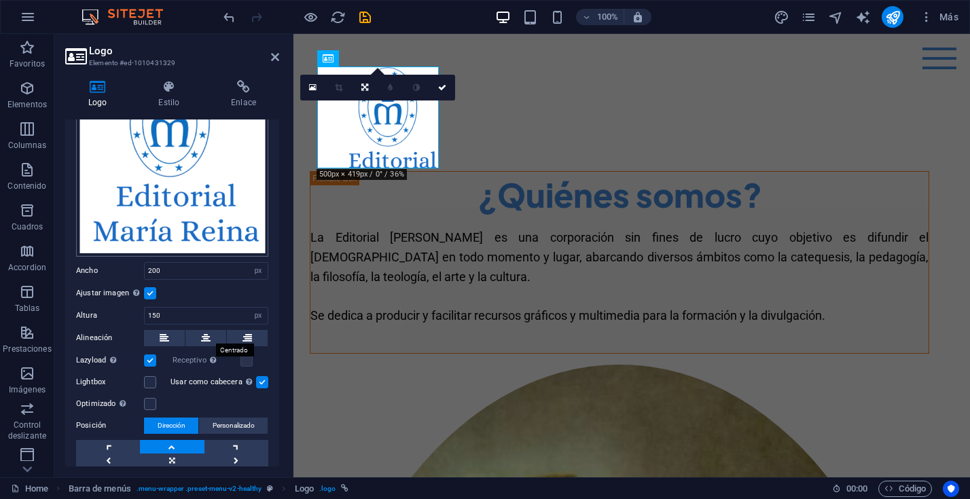
scroll to position [126, 0]
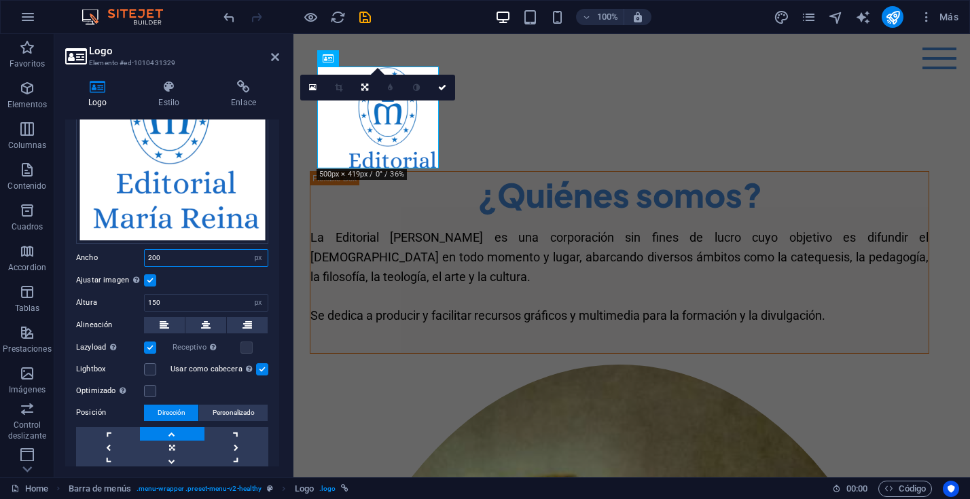
drag, startPoint x: 160, startPoint y: 255, endPoint x: 119, endPoint y: 254, distance: 40.8
click at [119, 254] on div "Ancho 200 Predeterminado automático px rem % em vh vw" at bounding box center [172, 258] width 192 height 18
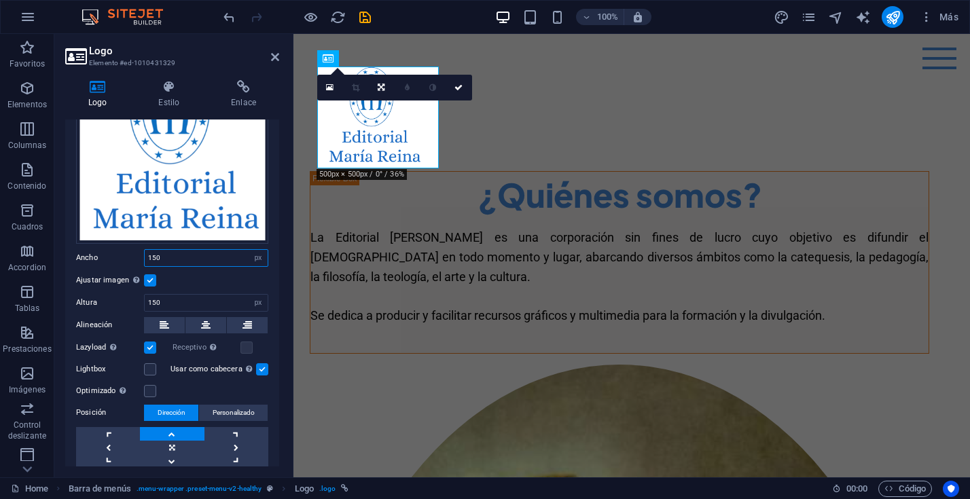
drag, startPoint x: 162, startPoint y: 255, endPoint x: 116, endPoint y: 253, distance: 46.3
click at [116, 253] on div "Ancho 150 Predeterminado automático px rem % em vh vw" at bounding box center [172, 258] width 192 height 18
type input "100"
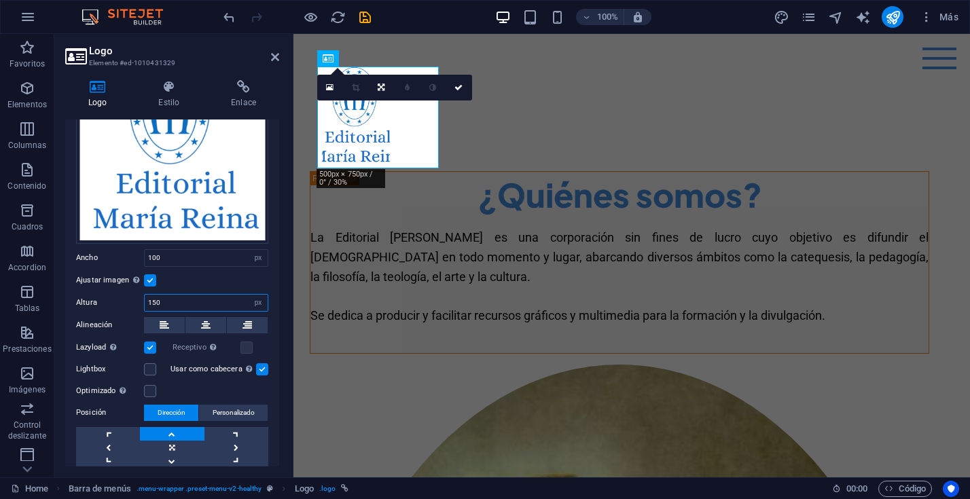
drag, startPoint x: 174, startPoint y: 301, endPoint x: 130, endPoint y: 301, distance: 44.1
click at [130, 301] on div "Altura 150 Predeterminado automático px" at bounding box center [172, 303] width 192 height 18
type input "100"
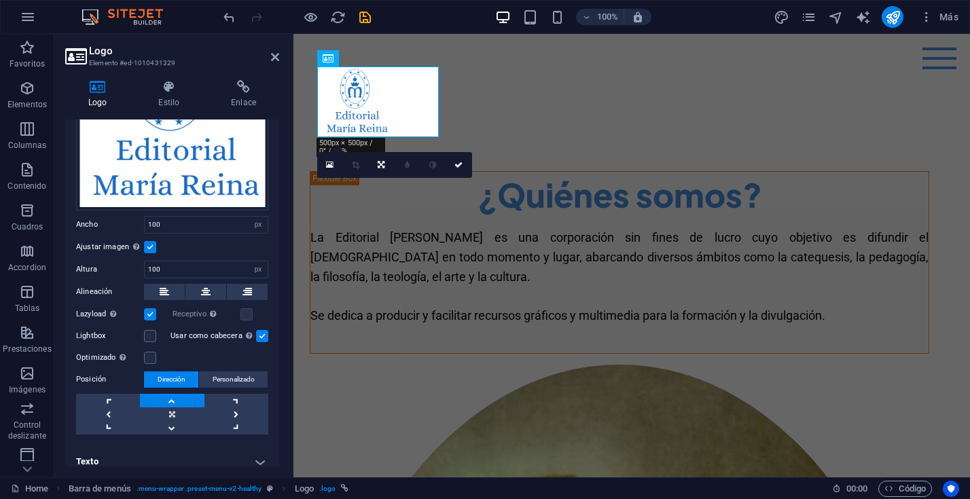
scroll to position [167, 0]
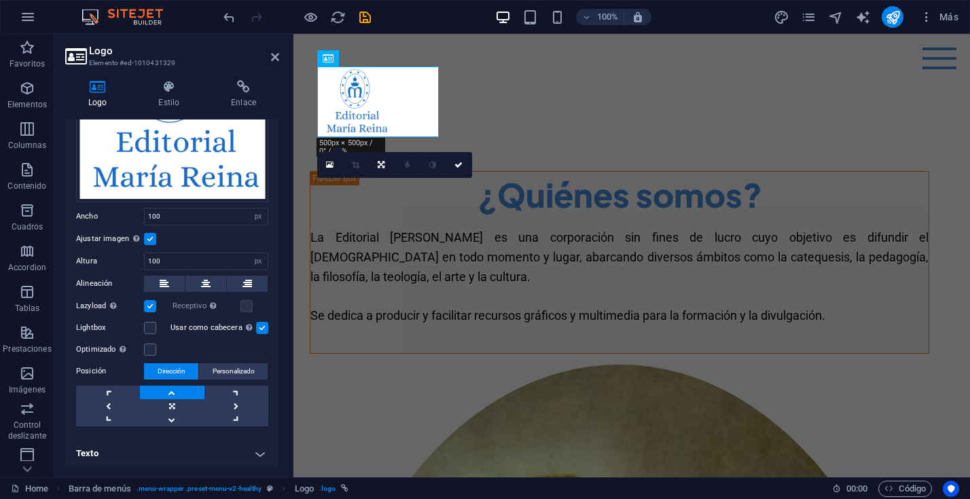
click at [256, 325] on label at bounding box center [262, 328] width 12 height 12
click at [0, 0] on input "Usar como cabecera La imagen se ajustará en una etiqueta de cabecera H1. Result…" at bounding box center [0, 0] width 0 height 0
click at [149, 327] on label at bounding box center [150, 328] width 12 height 12
click at [0, 0] on input "Lightbox" at bounding box center [0, 0] width 0 height 0
click at [149, 346] on label at bounding box center [150, 350] width 12 height 12
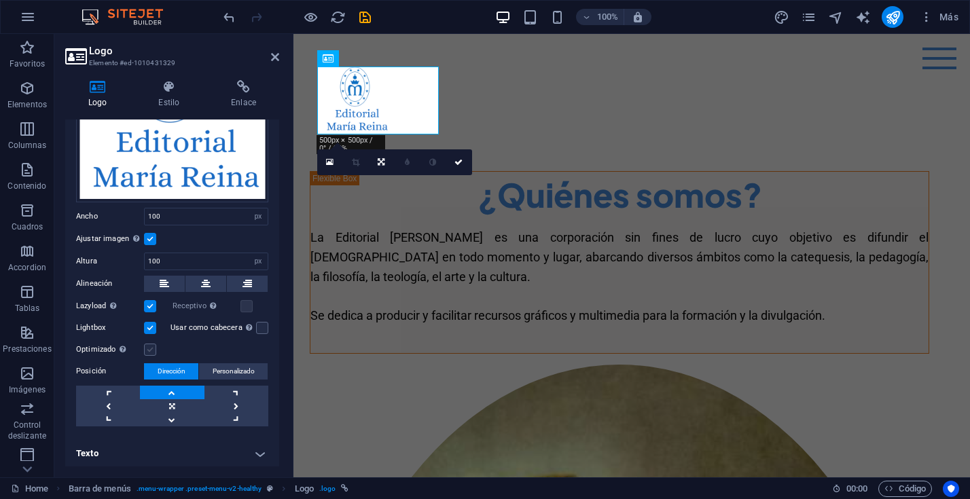
click at [0, 0] on input "Optimizado Las imágenes se comprimen para así mejorar la velocidad de las págin…" at bounding box center [0, 0] width 0 height 0
click at [151, 300] on label at bounding box center [150, 306] width 12 height 12
click at [0, 0] on input "Lazyload La carga de imágenes tras la carga de la página mejora la velocidad de…" at bounding box center [0, 0] width 0 height 0
click at [213, 367] on span "Personalizado" at bounding box center [234, 371] width 42 height 16
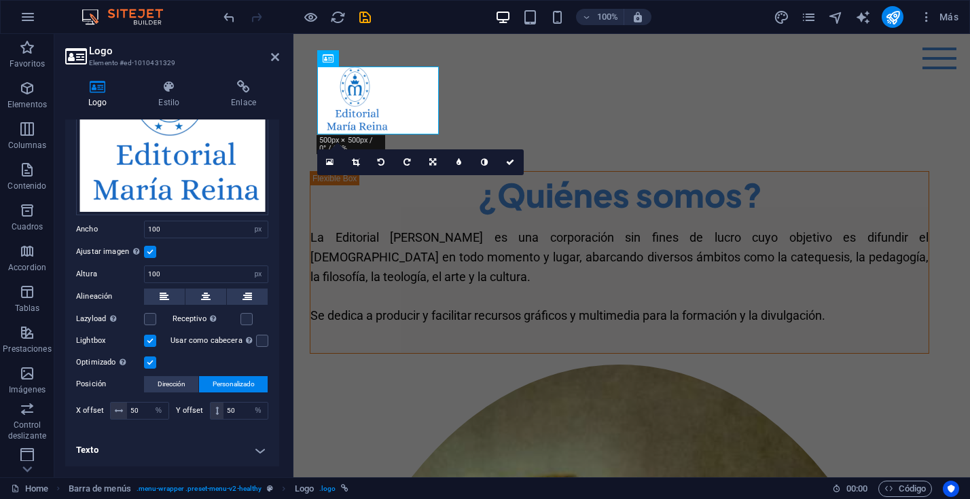
scroll to position [151, 0]
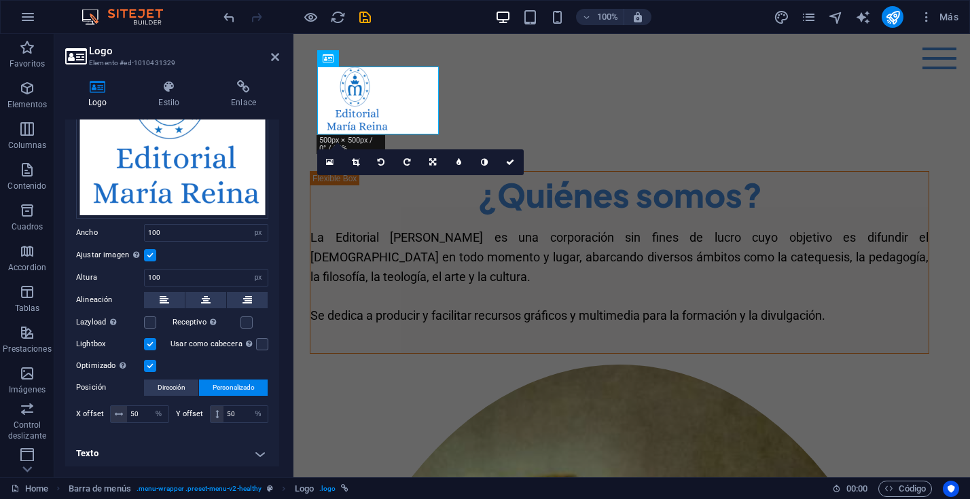
click at [260, 452] on h4 "Texto" at bounding box center [172, 453] width 214 height 33
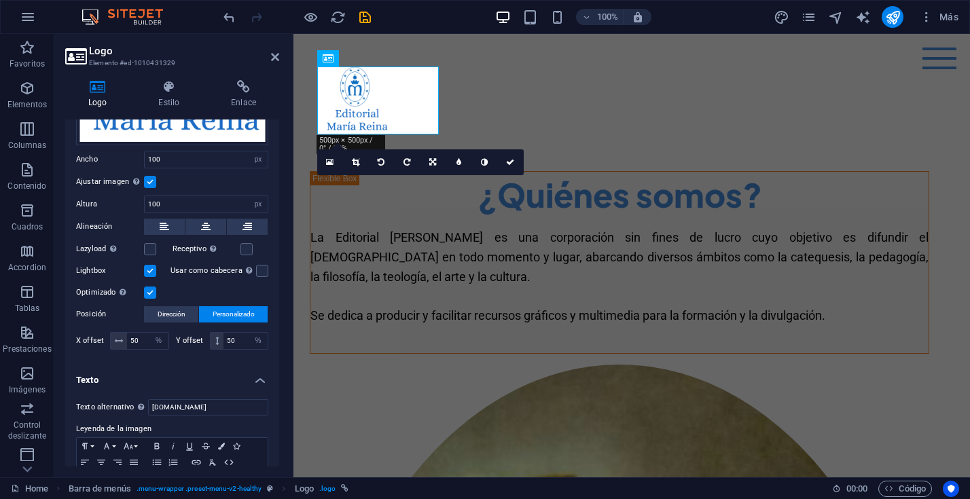
scroll to position [278, 0]
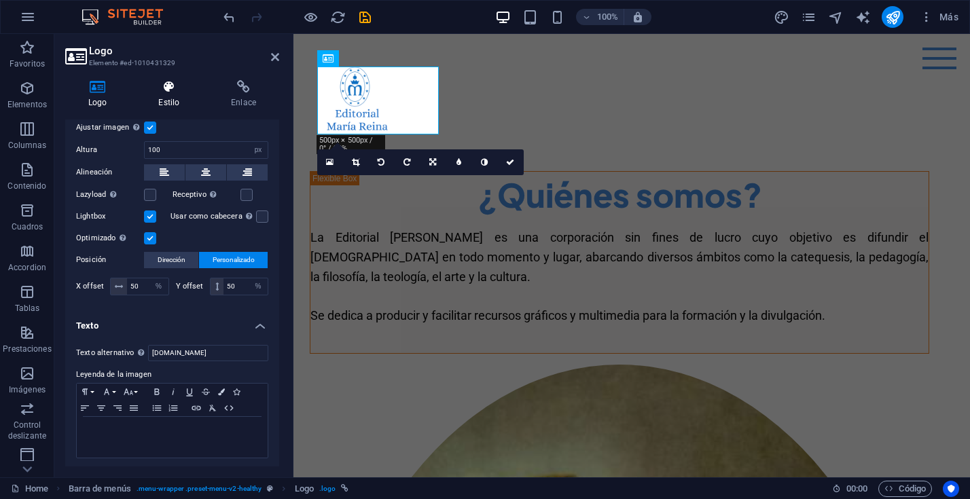
drag, startPoint x: 166, startPoint y: 88, endPoint x: 175, endPoint y: 88, distance: 8.9
click at [166, 88] on icon at bounding box center [168, 87] width 67 height 14
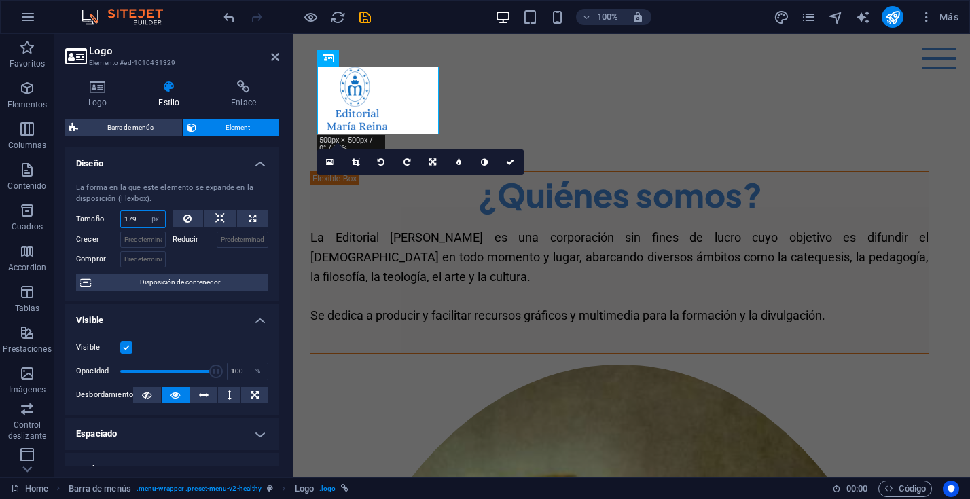
drag, startPoint x: 139, startPoint y: 219, endPoint x: 113, endPoint y: 218, distance: 26.5
click at [113, 218] on div "Tamaño 179 Predeterminado automático px % 1/1 1/2 1/3 1/4 1/5 1/6 1/7 1/8 1/9 1…" at bounding box center [121, 220] width 90 height 18
type input "150"
click at [189, 220] on icon at bounding box center [187, 219] width 8 height 16
select select "DISABLED_OPTION_VALUE"
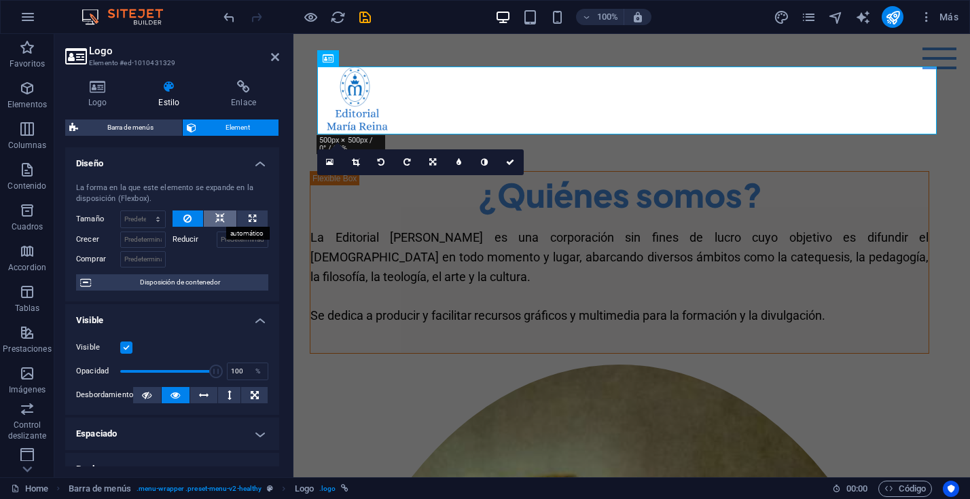
click at [216, 220] on icon at bounding box center [220, 219] width 10 height 16
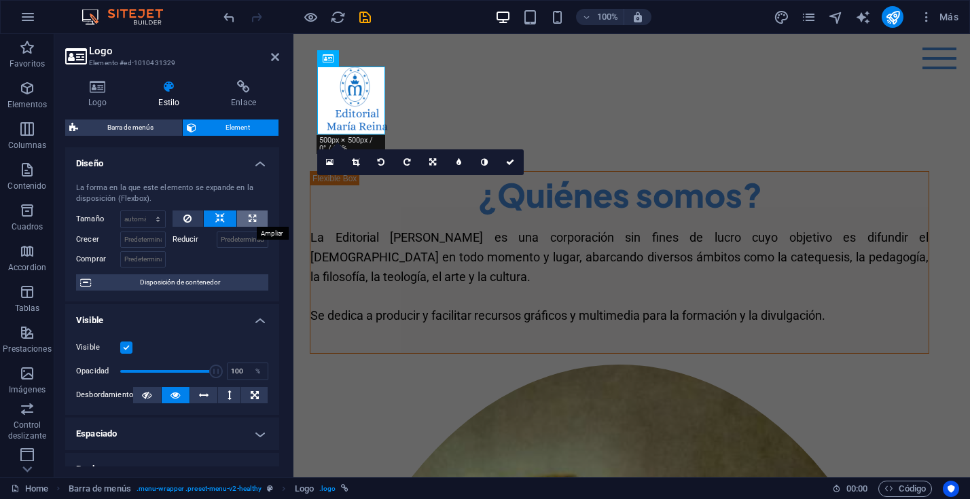
click at [249, 219] on icon at bounding box center [252, 219] width 7 height 16
type input "100"
select select "%"
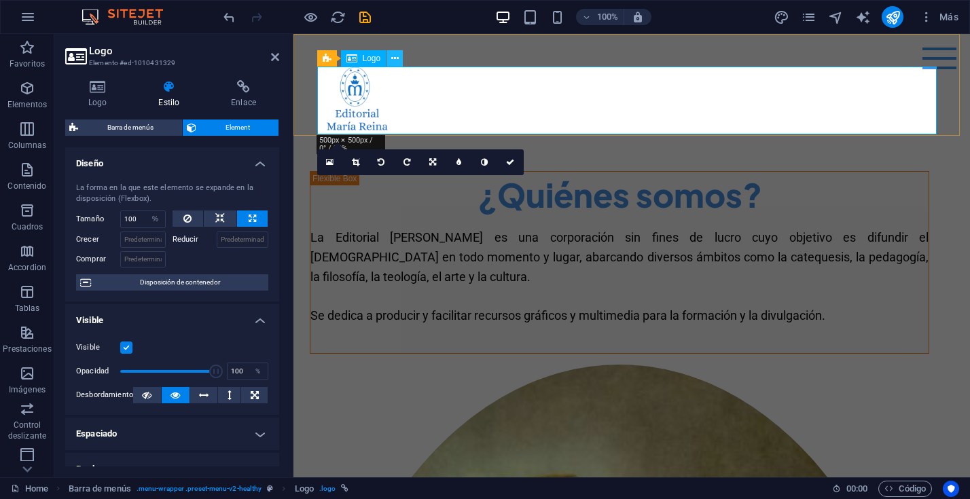
click at [397, 58] on icon at bounding box center [394, 59] width 7 height 14
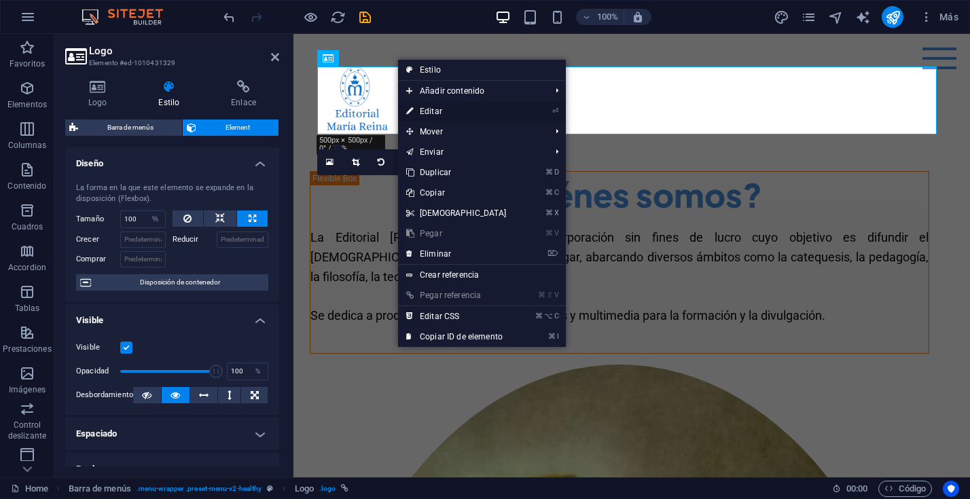
click at [426, 108] on link "⏎ Editar" at bounding box center [456, 111] width 117 height 20
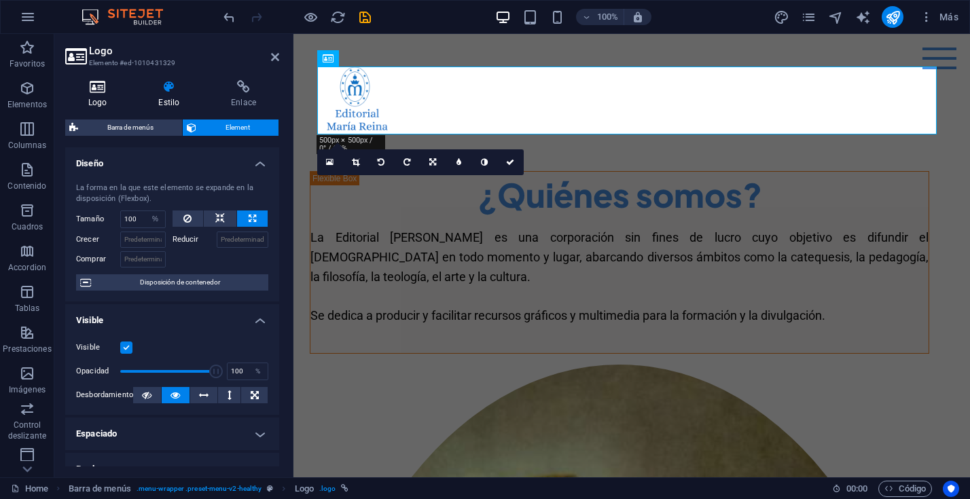
click at [96, 94] on h4 "Logo" at bounding box center [100, 94] width 70 height 29
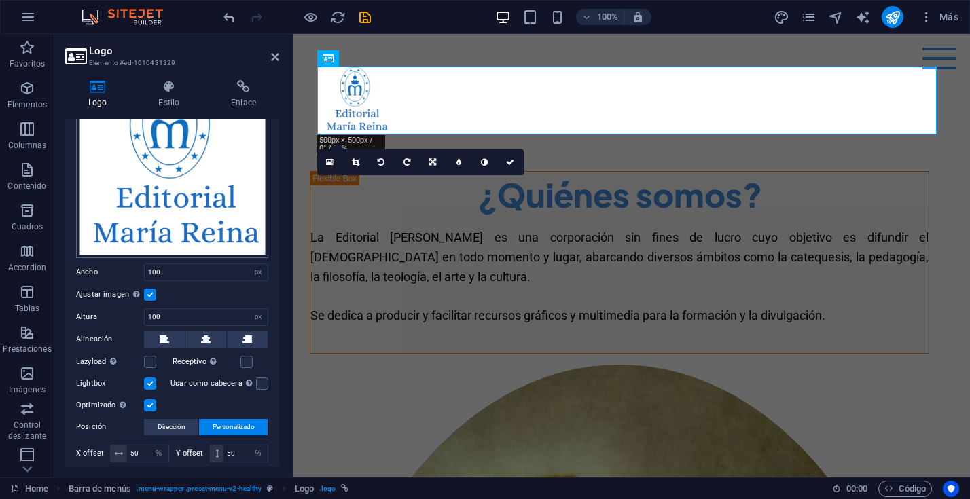
scroll to position [0, 0]
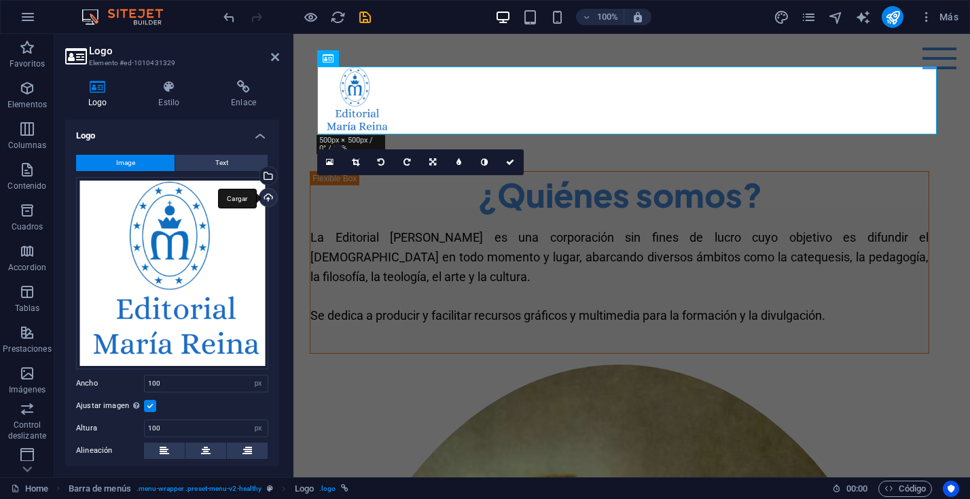
click at [261, 194] on div "Cargar" at bounding box center [267, 199] width 20 height 20
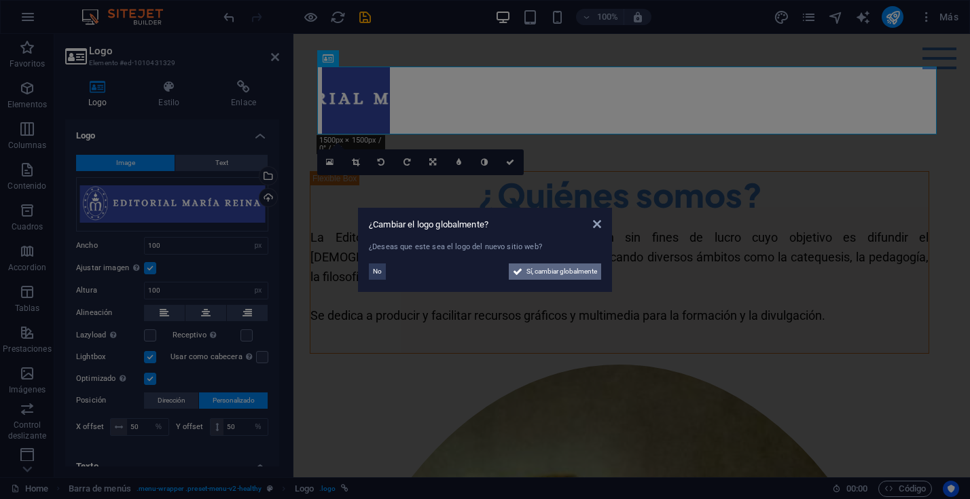
click at [570, 274] on span "Sí, cambiar globalmente" at bounding box center [561, 272] width 71 height 16
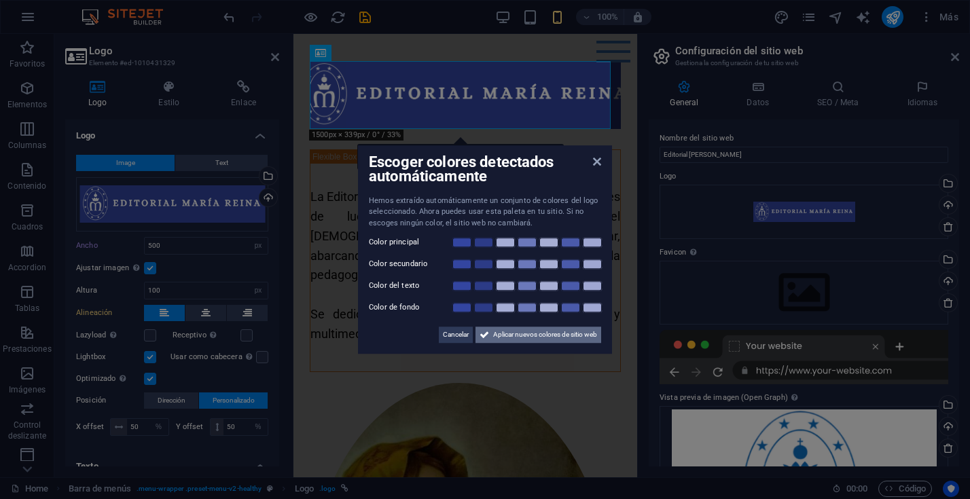
click at [496, 333] on span "Aplicar nuevos colores de sitio web" at bounding box center [545, 335] width 104 height 16
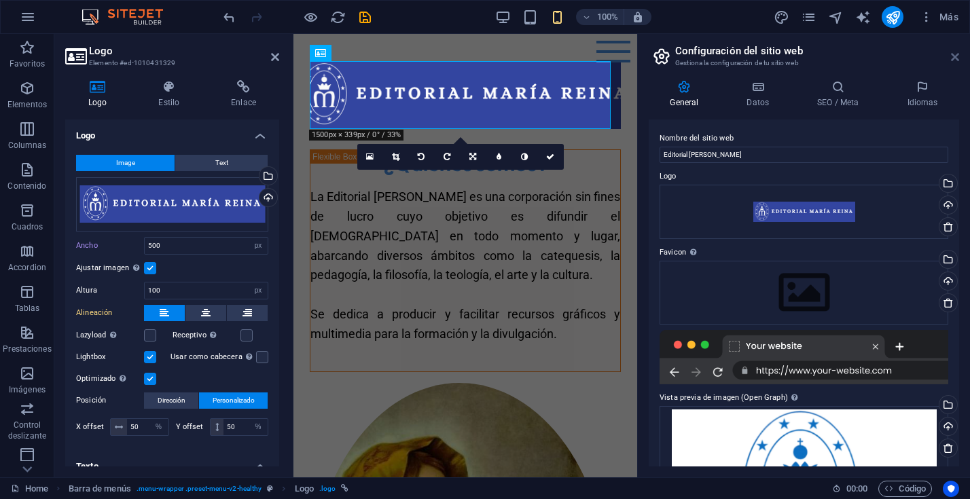
drag, startPoint x: 954, startPoint y: 57, endPoint x: 655, endPoint y: 25, distance: 300.5
click at [954, 57] on icon at bounding box center [955, 57] width 8 height 11
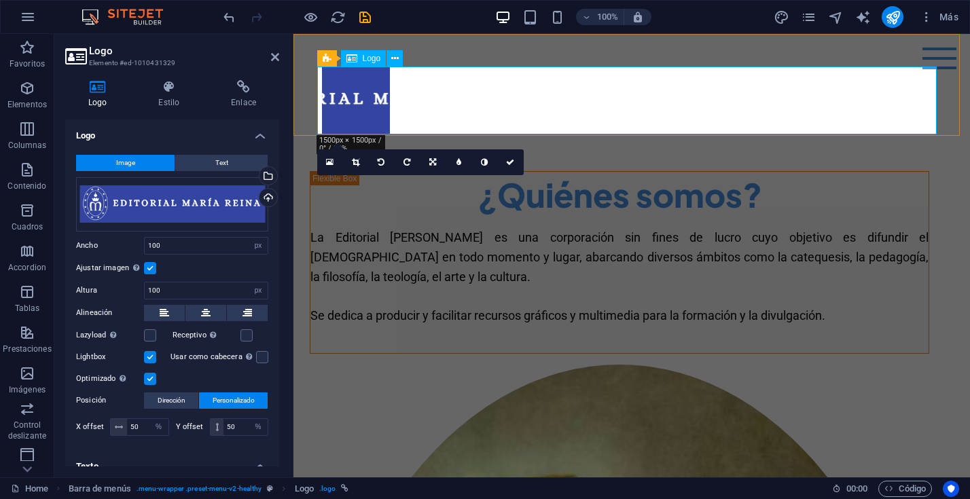
click at [350, 95] on div at bounding box center [631, 101] width 619 height 68
click at [435, 162] on icon at bounding box center [432, 162] width 7 height 8
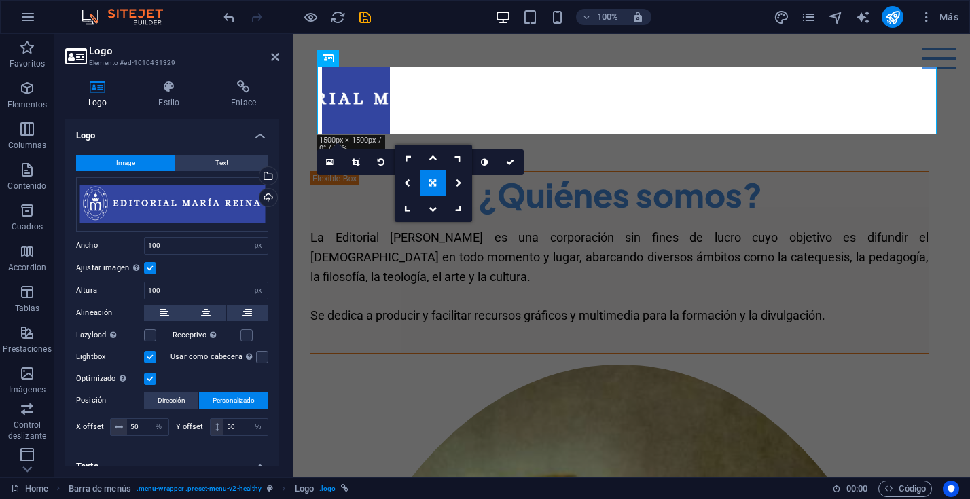
click at [433, 179] on icon at bounding box center [432, 183] width 7 height 8
click at [430, 158] on icon at bounding box center [432, 162] width 7 height 8
click at [461, 181] on icon at bounding box center [459, 183] width 6 height 8
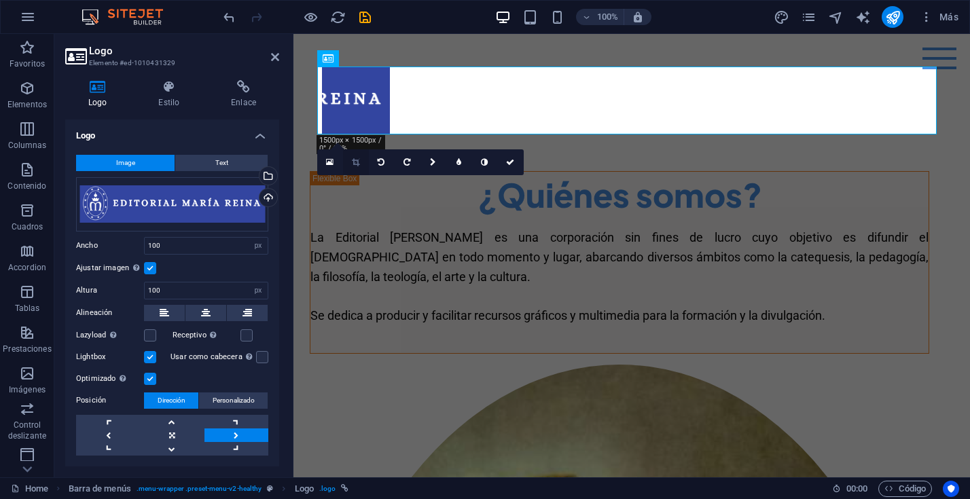
click at [359, 162] on icon at bounding box center [355, 162] width 7 height 8
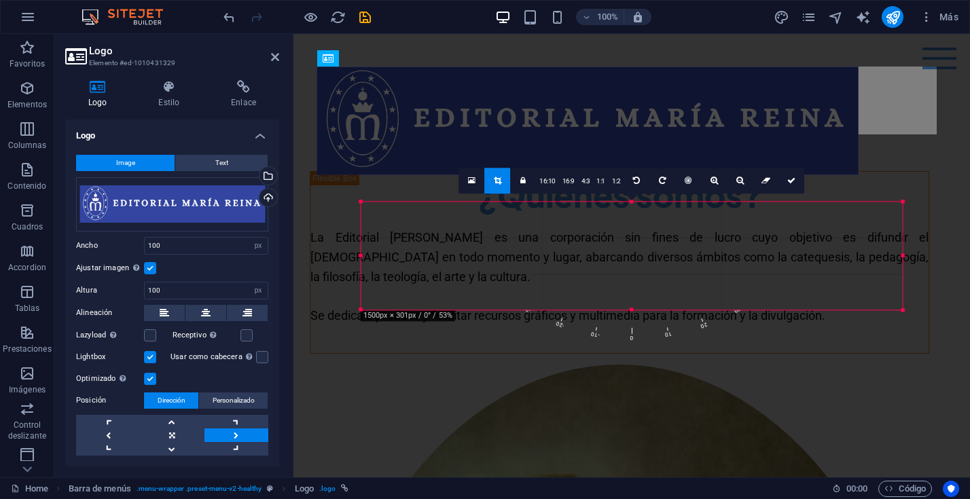
drag, startPoint x: 623, startPoint y: 232, endPoint x: 580, endPoint y: 96, distance: 142.0
click at [579, 96] on div at bounding box center [587, 121] width 541 height 108
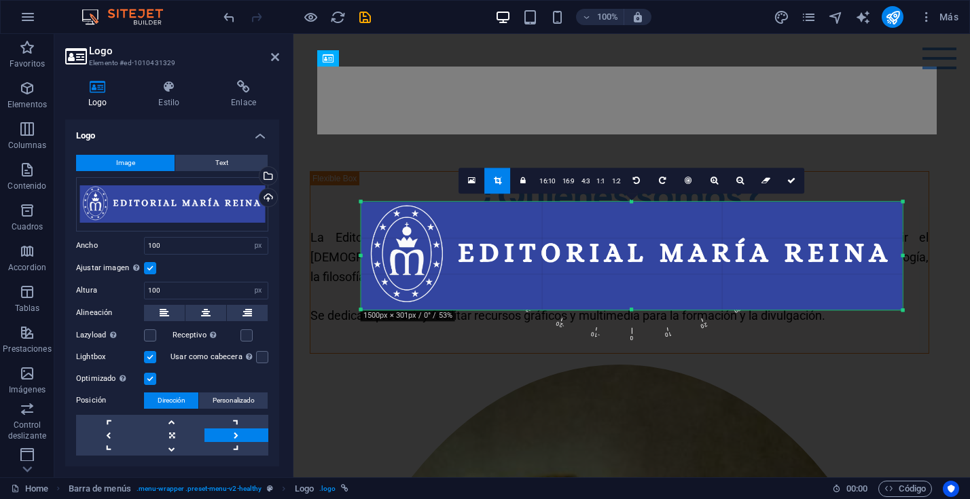
click at [502, 179] on link at bounding box center [497, 181] width 26 height 26
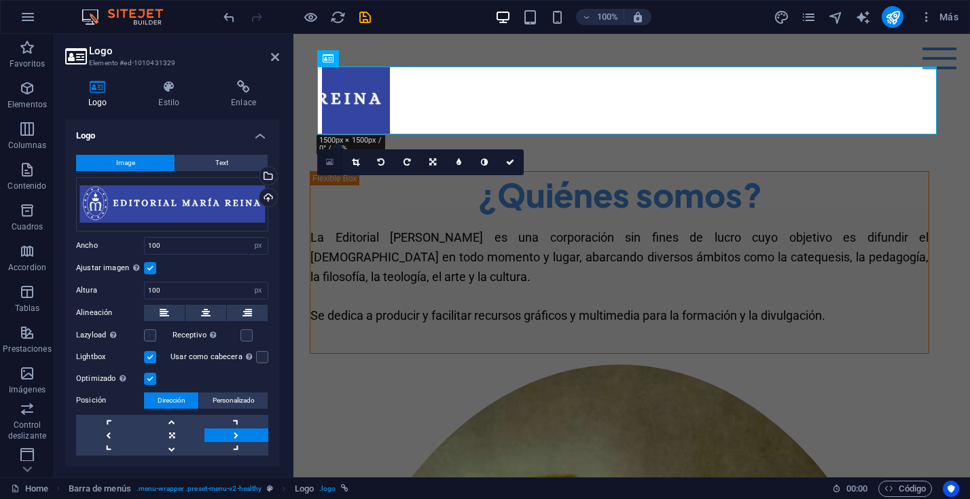
click at [329, 161] on icon at bounding box center [329, 163] width 7 height 10
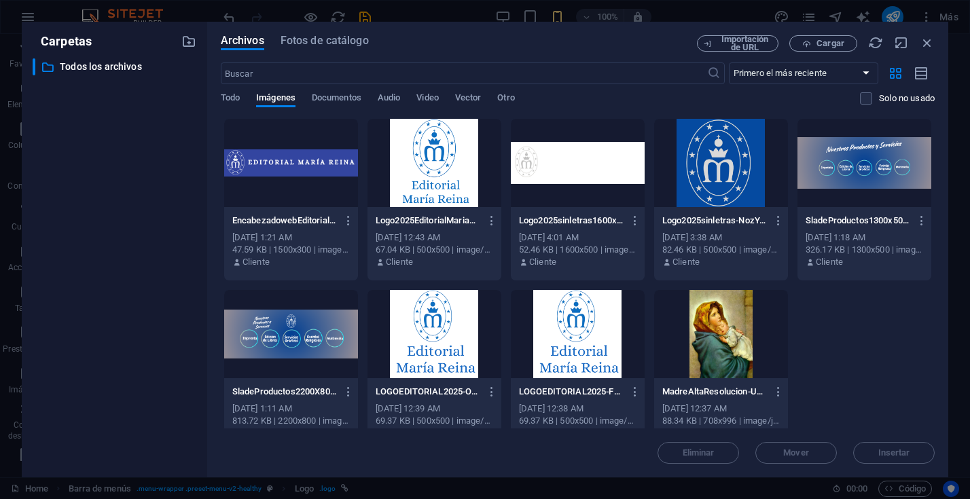
click at [329, 161] on div at bounding box center [291, 163] width 134 height 88
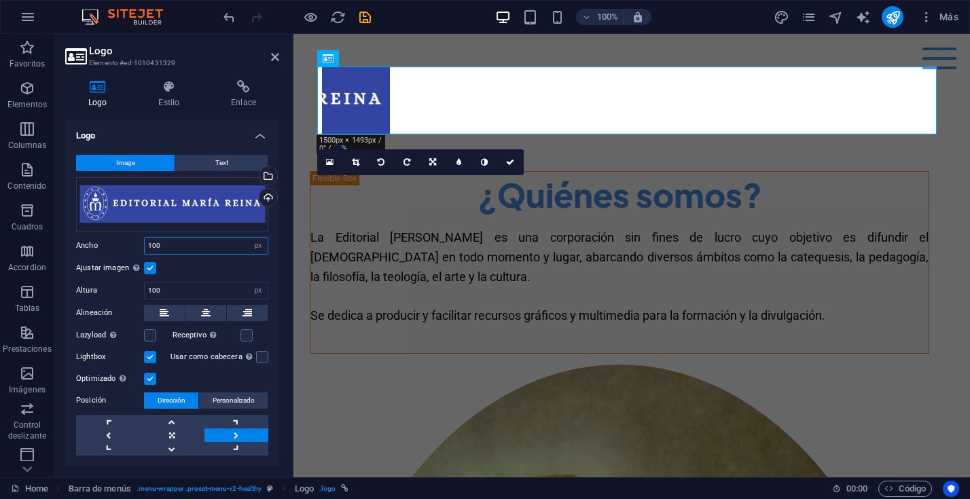
drag, startPoint x: 175, startPoint y: 245, endPoint x: 119, endPoint y: 237, distance: 56.3
click at [119, 237] on div "Ancho 100 Predeterminado automático px rem % em vh vw" at bounding box center [172, 246] width 192 height 18
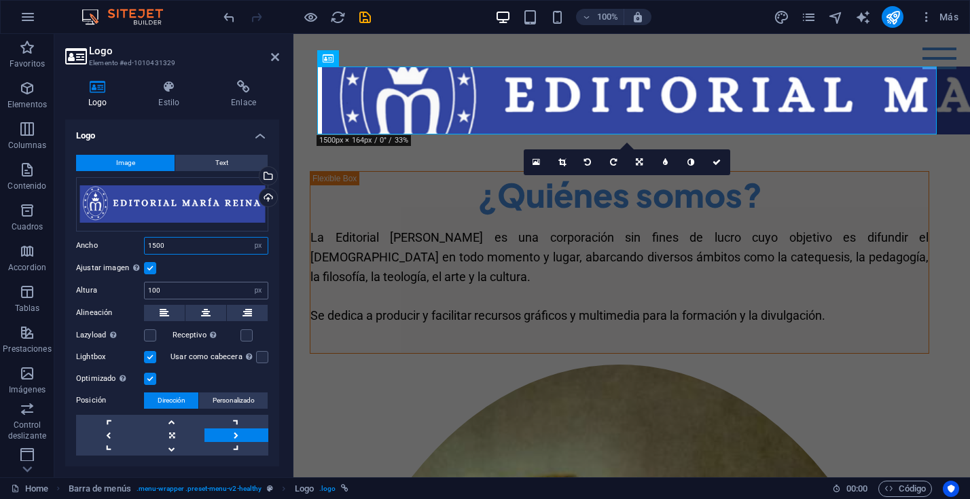
type input "1500"
drag, startPoint x: 174, startPoint y: 289, endPoint x: 133, endPoint y: 291, distance: 40.8
click at [133, 291] on div "Altura 100 Predeterminado automático px" at bounding box center [172, 291] width 192 height 18
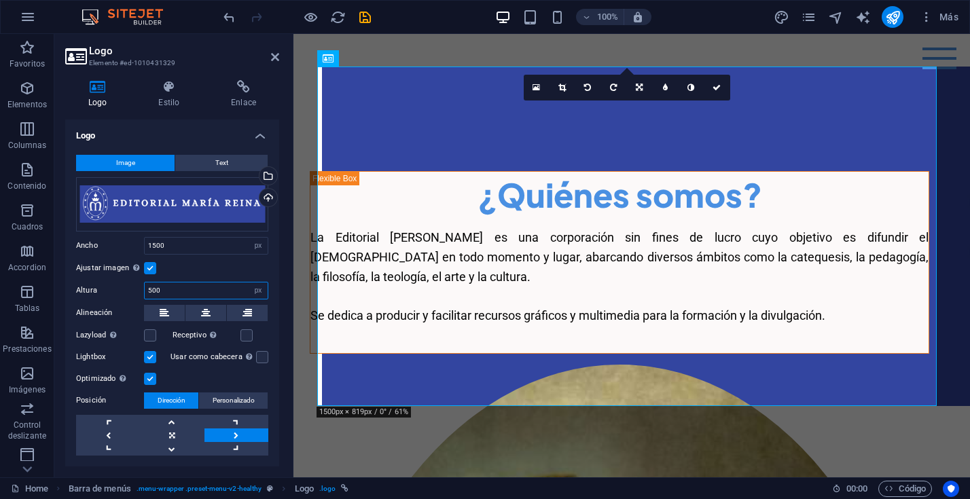
drag, startPoint x: 163, startPoint y: 289, endPoint x: 132, endPoint y: 289, distance: 31.2
click at [132, 289] on div "Altura 500 Predeterminado automático px" at bounding box center [172, 291] width 192 height 18
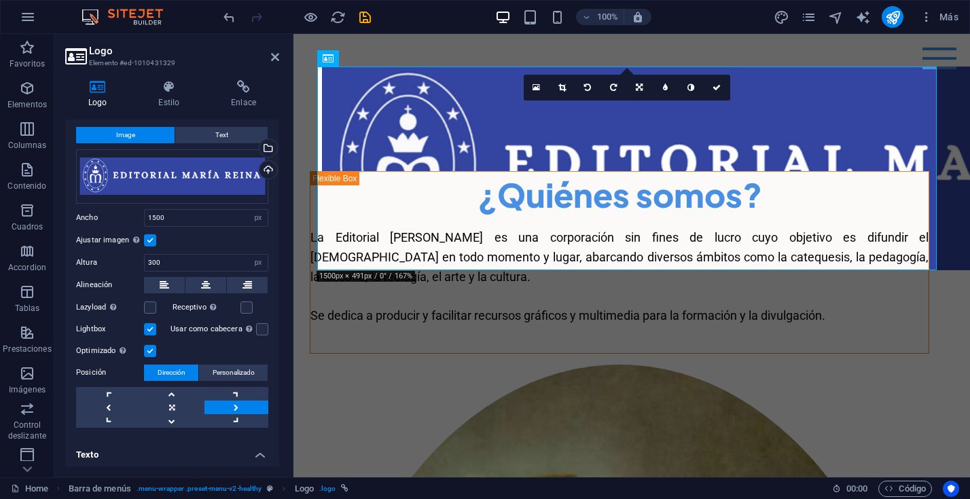
scroll to position [33, 0]
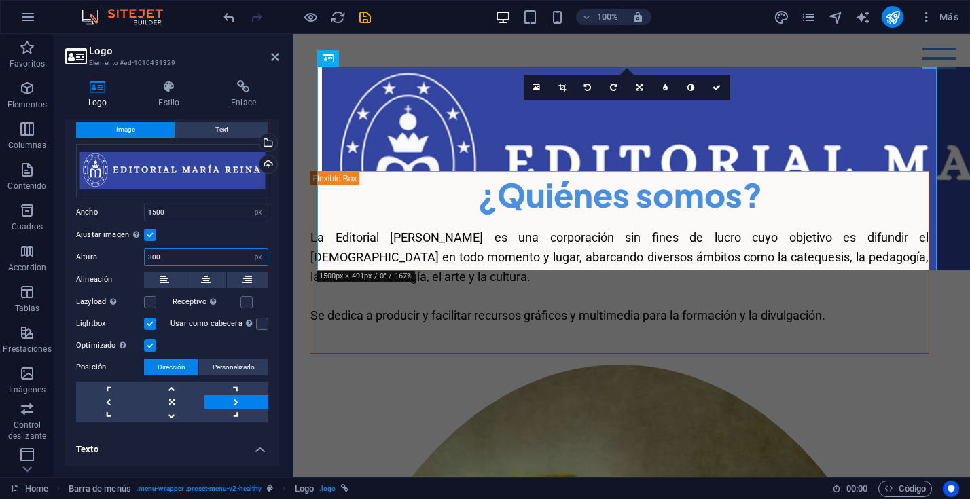
drag, startPoint x: 166, startPoint y: 257, endPoint x: 133, endPoint y: 253, distance: 33.5
click at [133, 253] on div "Altura 300 Predeterminado automático px" at bounding box center [172, 258] width 192 height 18
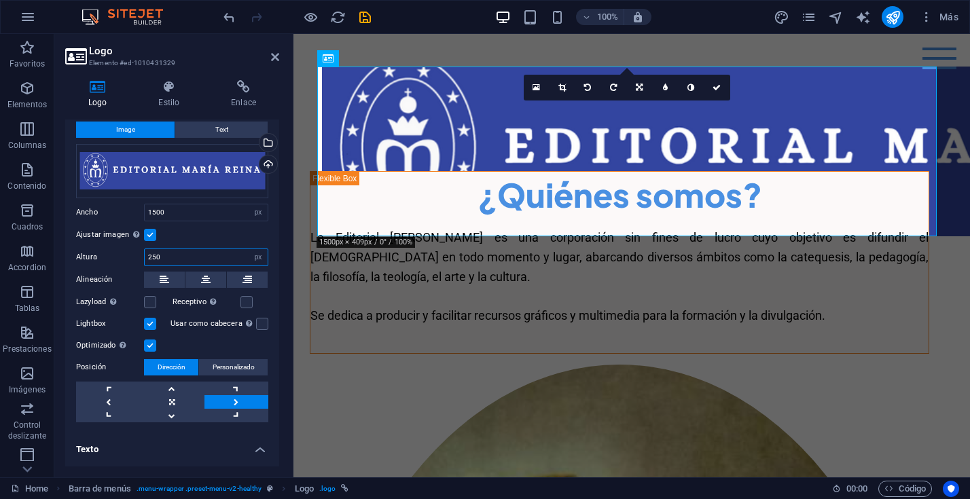
drag, startPoint x: 170, startPoint y: 255, endPoint x: 119, endPoint y: 253, distance: 51.0
click at [119, 253] on div "Altura 250 Predeterminado automático px" at bounding box center [172, 258] width 192 height 18
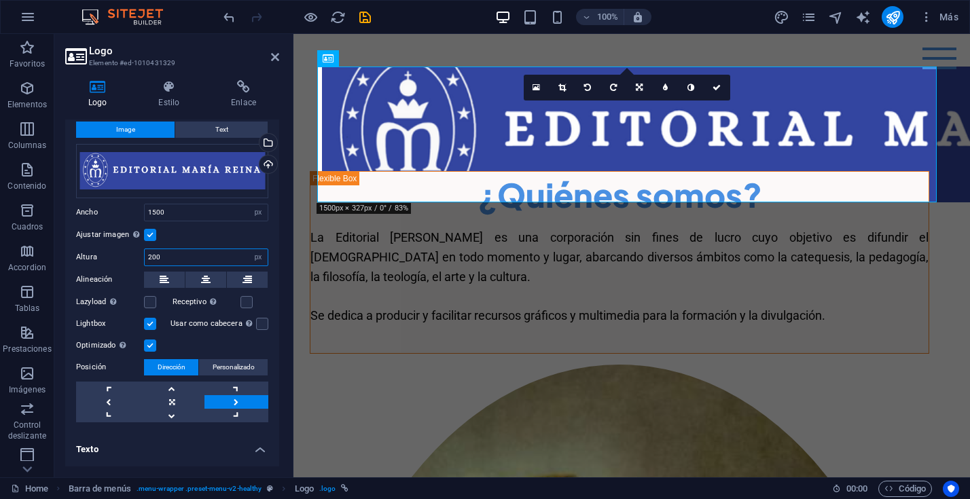
drag, startPoint x: 169, startPoint y: 258, endPoint x: 105, endPoint y: 253, distance: 64.0
click at [105, 253] on div "Altura 200 Predeterminado automático px" at bounding box center [172, 258] width 192 height 18
type input "150"
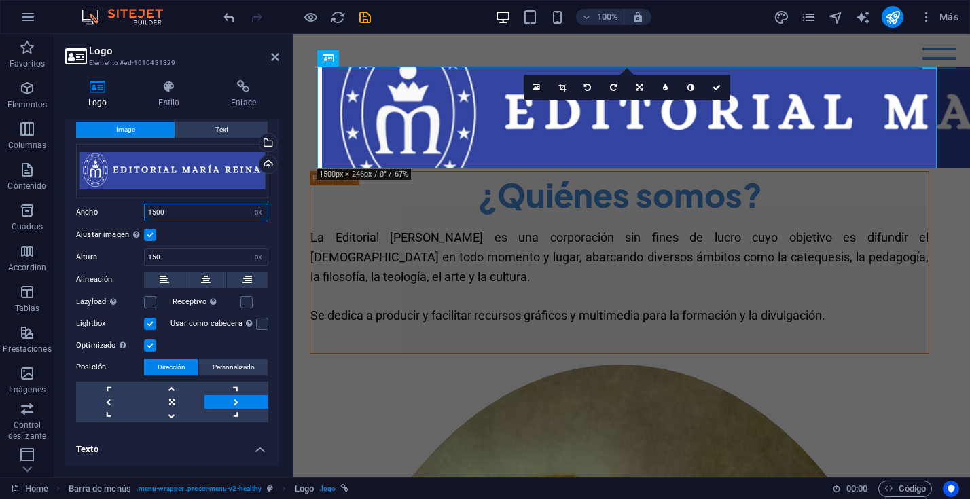
drag, startPoint x: 171, startPoint y: 211, endPoint x: 138, endPoint y: 210, distance: 33.3
click at [138, 210] on div "Ancho 1500 Predeterminado automático px rem % em vh vw" at bounding box center [172, 213] width 192 height 18
type input "1200"
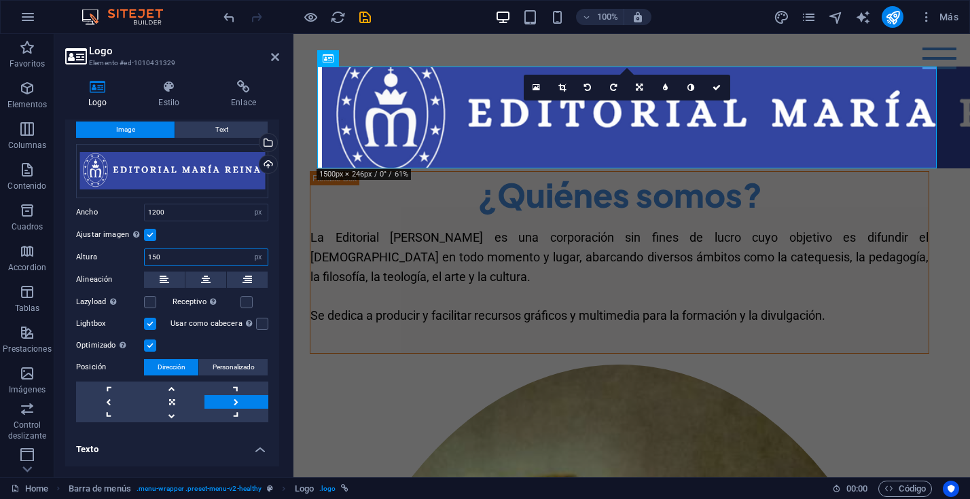
click at [174, 259] on input "150" at bounding box center [206, 257] width 123 height 16
drag, startPoint x: 141, startPoint y: 258, endPoint x: 108, endPoint y: 255, distance: 33.4
click at [108, 255] on div "Altura 150 Predeterminado automático px" at bounding box center [172, 258] width 192 height 18
type input "120"
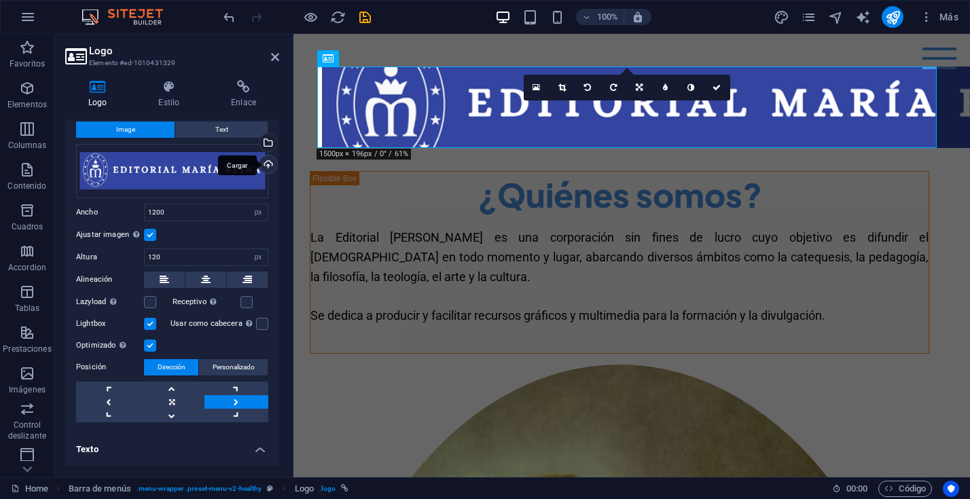
click at [268, 164] on div "Cargar" at bounding box center [267, 166] width 20 height 20
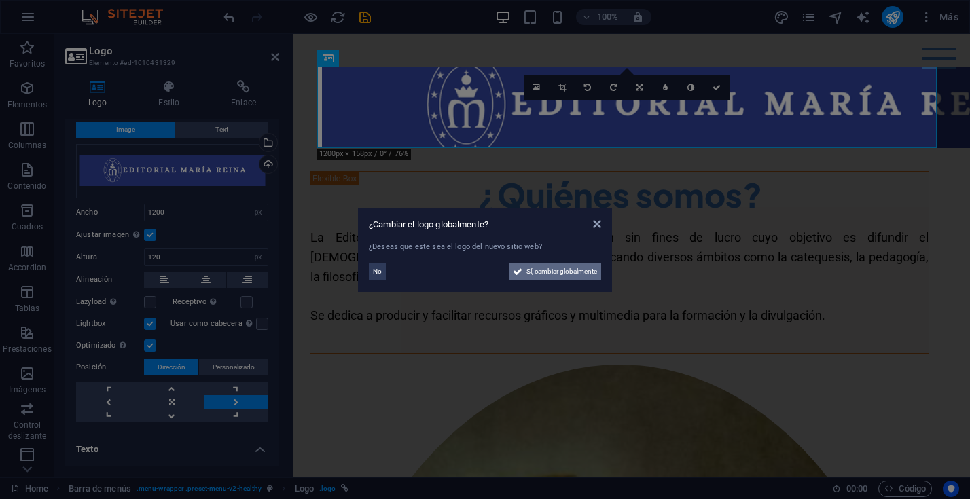
click at [528, 265] on span "Sí, cambiar globalmente" at bounding box center [561, 272] width 71 height 16
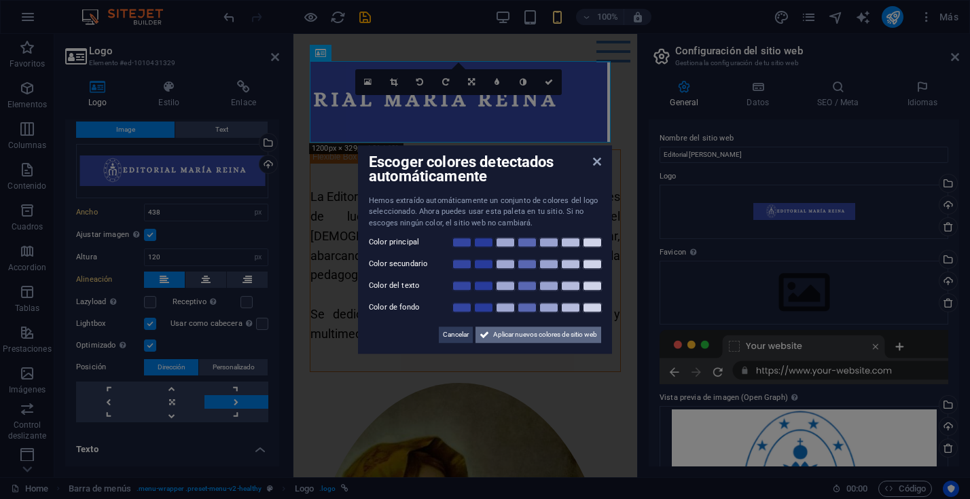
click at [563, 338] on span "Aplicar nuevos colores de sitio web" at bounding box center [545, 335] width 104 height 16
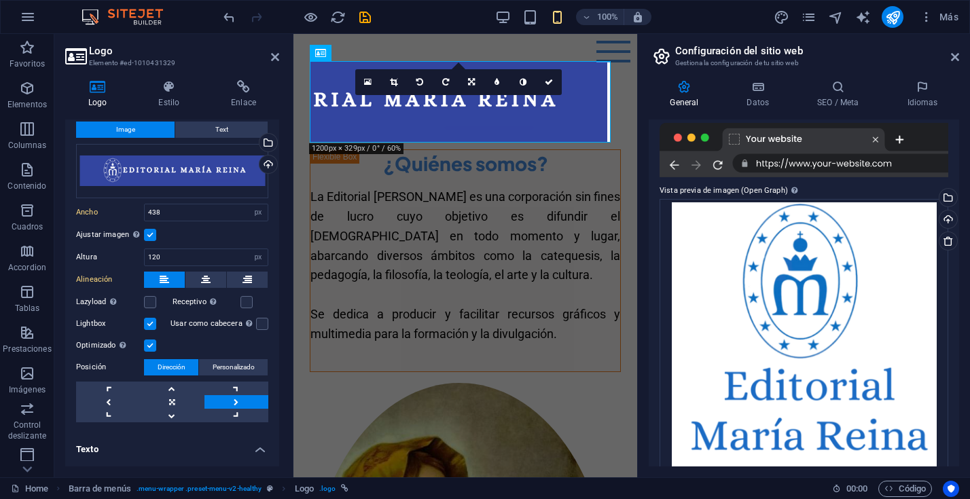
scroll to position [222, 0]
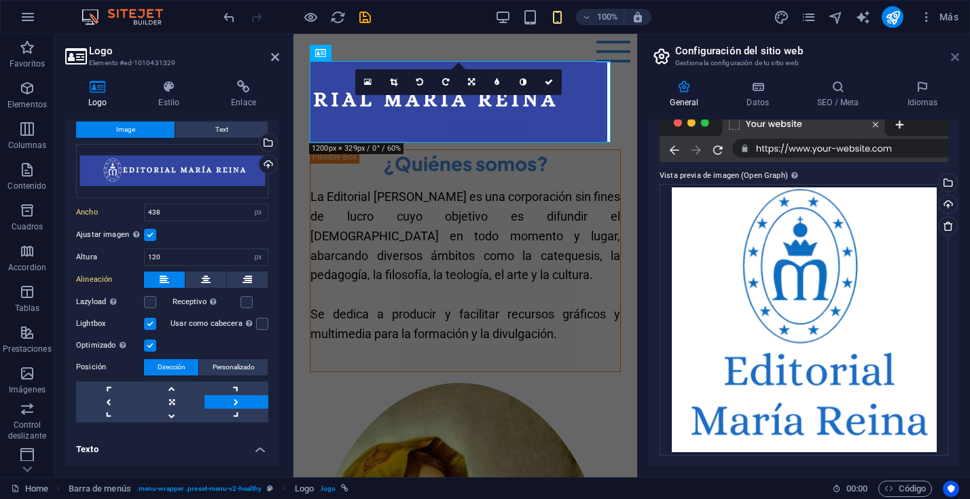
click at [955, 58] on icon at bounding box center [955, 57] width 8 height 11
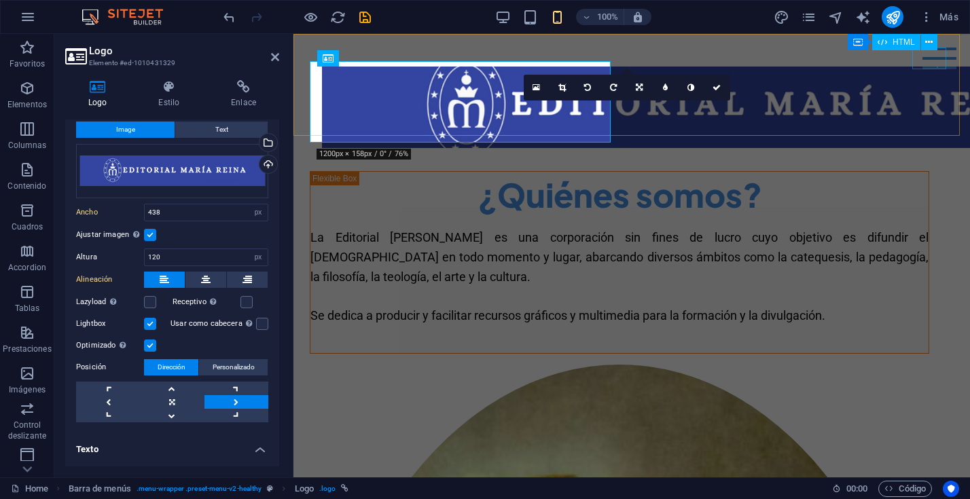
type input "1200"
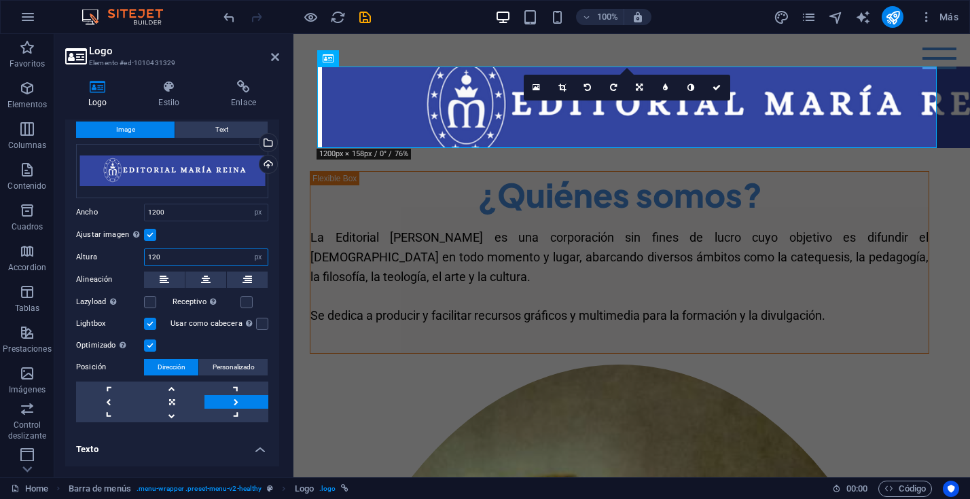
drag, startPoint x: 171, startPoint y: 259, endPoint x: 137, endPoint y: 260, distance: 34.7
click at [136, 260] on div "Altura 120 Predeterminado automático px" at bounding box center [172, 258] width 192 height 18
type input "200"
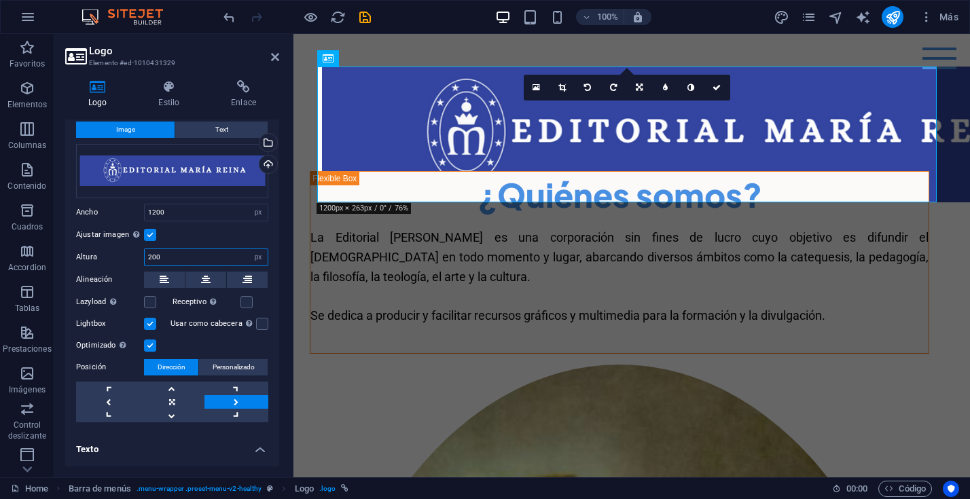
scroll to position [33, 0]
drag, startPoint x: 272, startPoint y: 55, endPoint x: 266, endPoint y: 68, distance: 14.6
click at [272, 55] on icon at bounding box center [275, 57] width 8 height 11
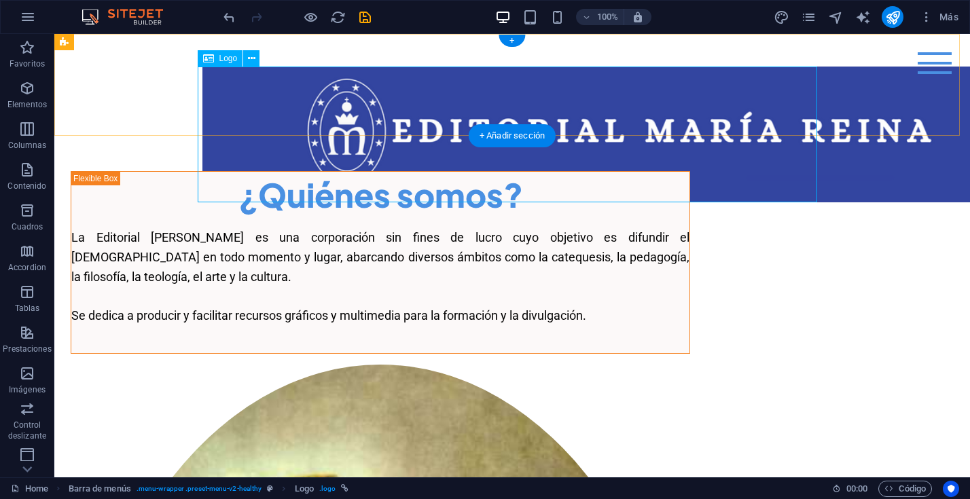
click at [266, 115] on div at bounding box center [511, 135] width 619 height 136
select select "px"
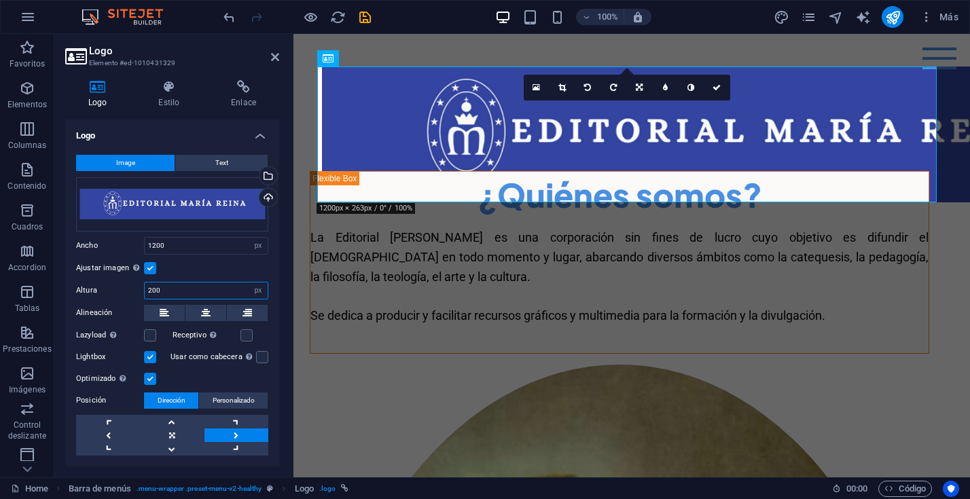
drag, startPoint x: 170, startPoint y: 287, endPoint x: 134, endPoint y: 286, distance: 36.0
click at [134, 286] on div "Altura 200 Predeterminado automático px" at bounding box center [172, 291] width 192 height 18
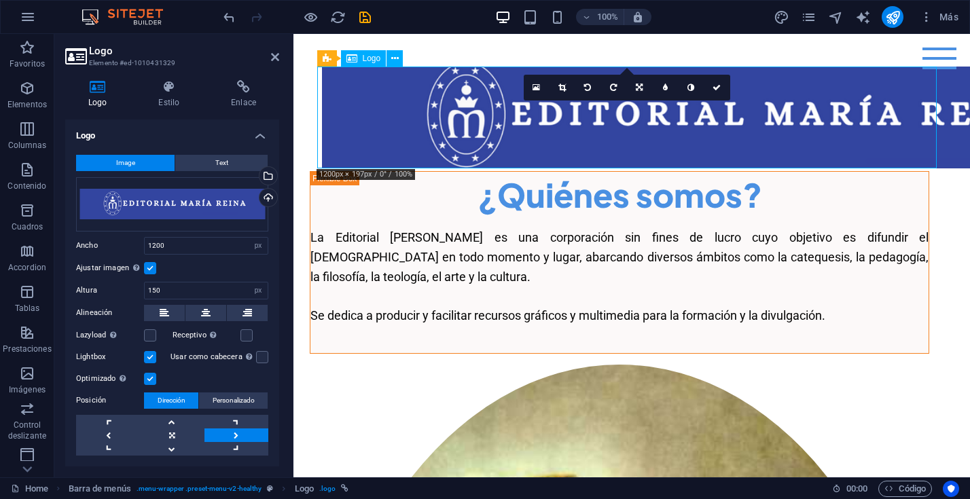
drag, startPoint x: 478, startPoint y: 81, endPoint x: 470, endPoint y: 82, distance: 8.3
click at [470, 82] on div at bounding box center [631, 118] width 619 height 102
drag, startPoint x: 166, startPoint y: 291, endPoint x: 136, endPoint y: 290, distance: 29.9
click at [136, 290] on div "Altura 146 Predeterminado automático px" at bounding box center [172, 291] width 192 height 18
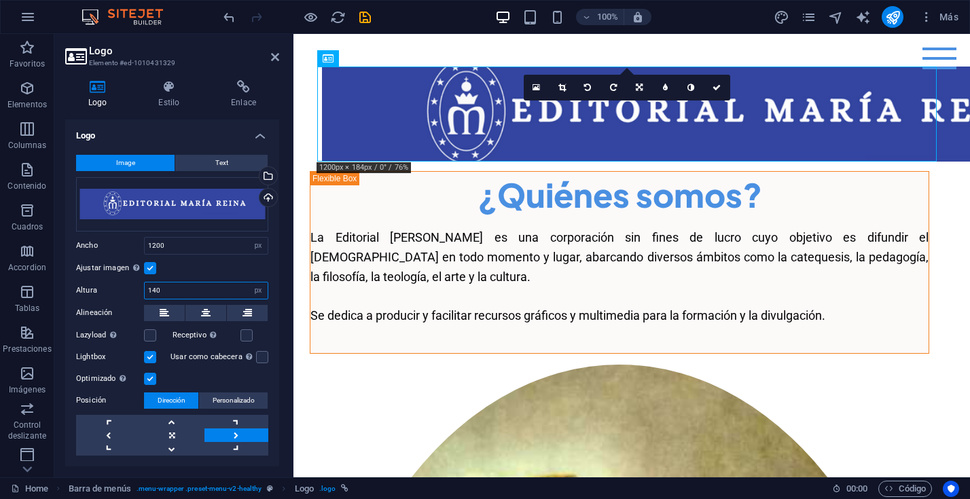
click at [175, 293] on input "140" at bounding box center [206, 291] width 123 height 16
drag, startPoint x: 177, startPoint y: 291, endPoint x: 119, endPoint y: 288, distance: 57.8
click at [119, 288] on div "Altura 140 Predeterminado automático px" at bounding box center [172, 291] width 192 height 18
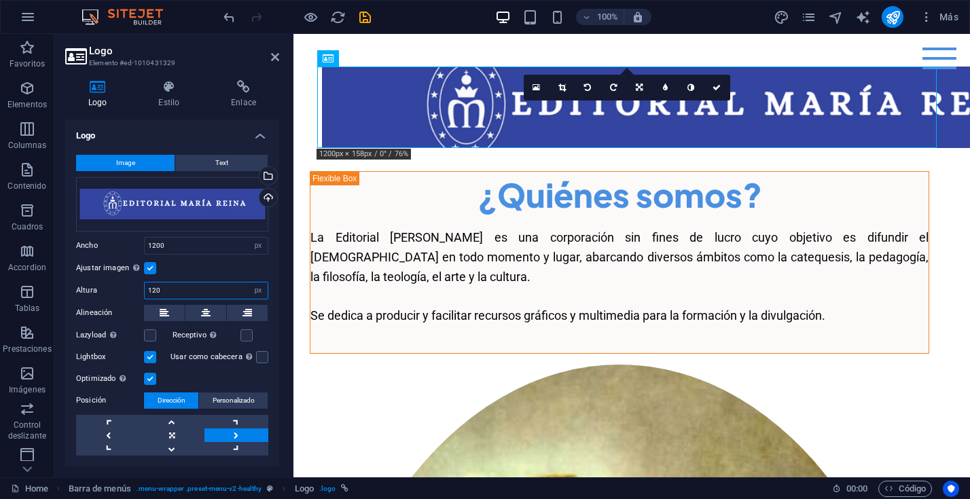
drag, startPoint x: 170, startPoint y: 293, endPoint x: 130, endPoint y: 292, distance: 40.1
click at [130, 292] on div "Altura 120 Predeterminado automático px" at bounding box center [172, 291] width 192 height 18
type input "150"
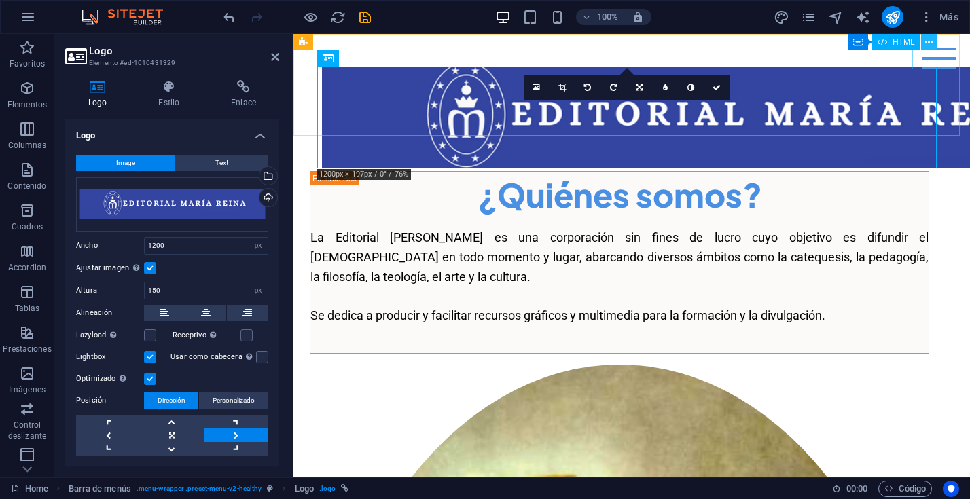
click at [929, 42] on icon at bounding box center [928, 42] width 7 height 14
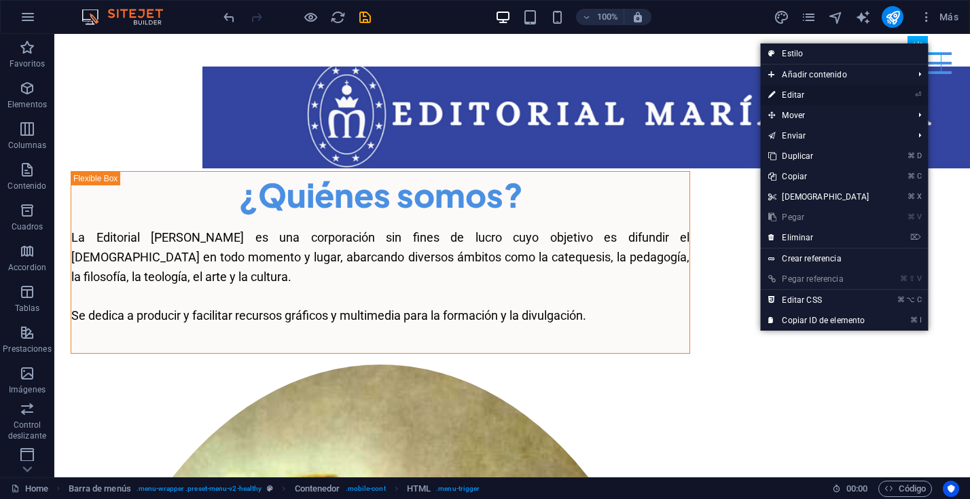
drag, startPoint x: 791, startPoint y: 96, endPoint x: 551, endPoint y: 84, distance: 240.7
click at [791, 96] on link "⏎ Editar" at bounding box center [818, 95] width 117 height 20
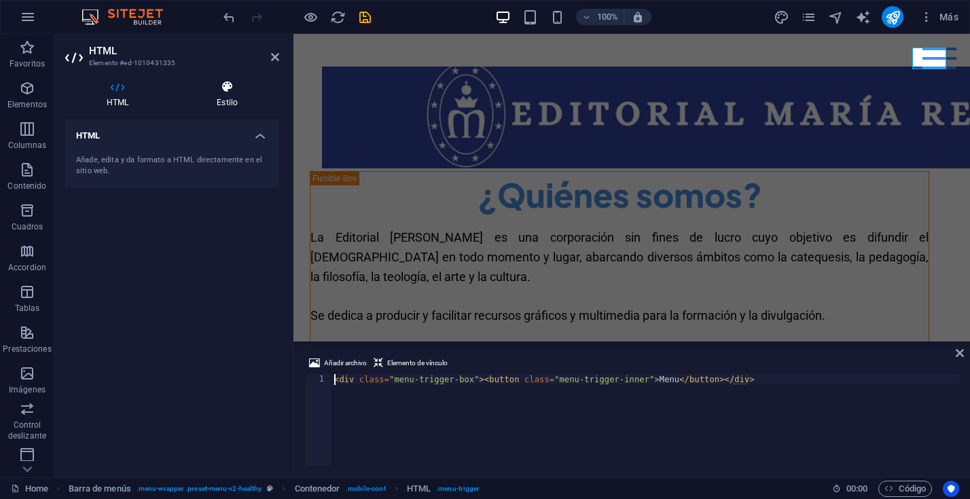
click at [232, 92] on icon at bounding box center [227, 87] width 104 height 14
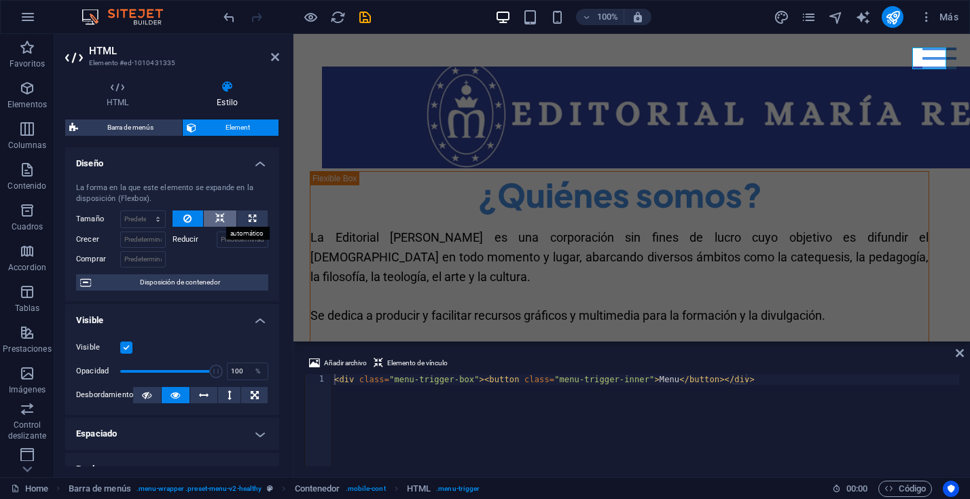
click at [218, 218] on icon at bounding box center [220, 219] width 10 height 16
click at [244, 216] on button at bounding box center [252, 219] width 31 height 16
type input "100"
select select "%"
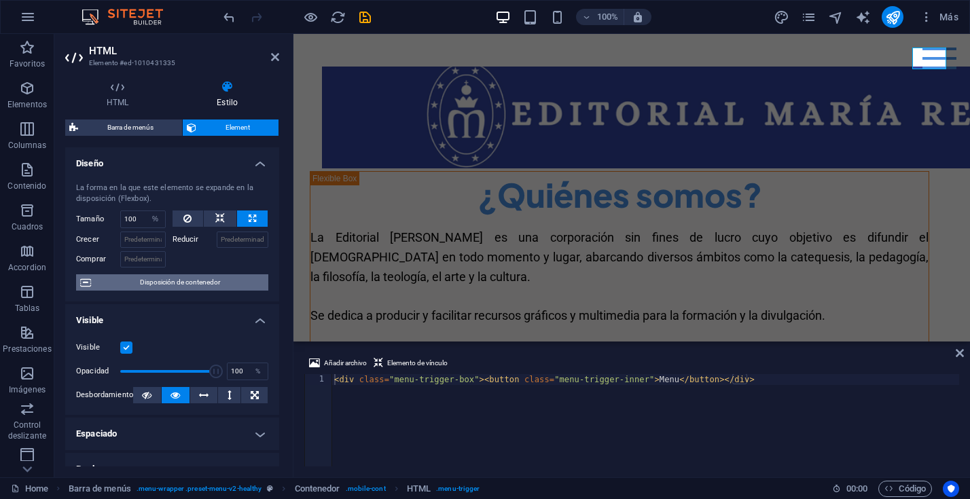
scroll to position [56, 0]
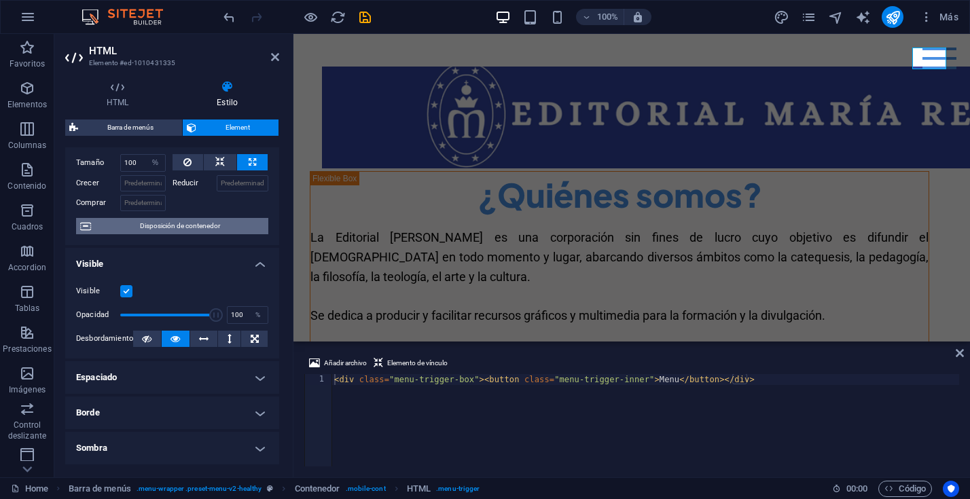
click at [191, 228] on span "Disposición de contenedor" at bounding box center [179, 226] width 169 height 16
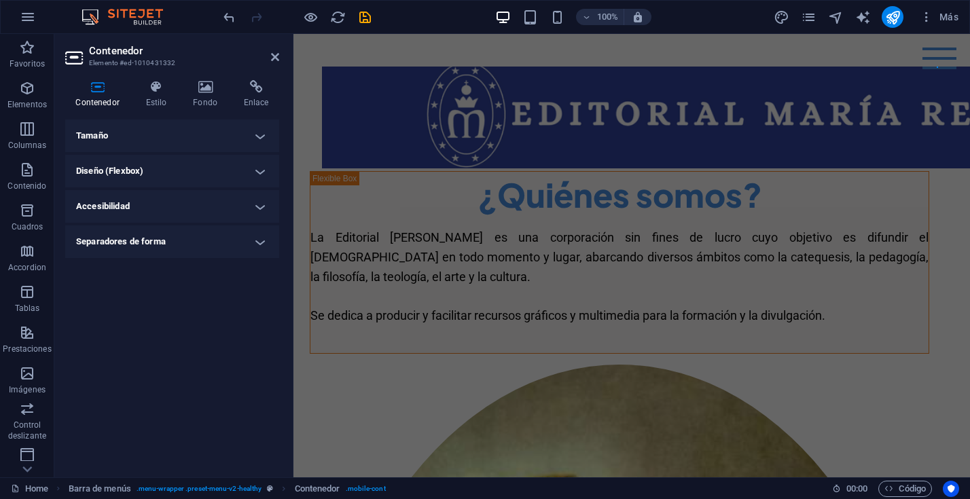
click at [267, 135] on h4 "Tamaño" at bounding box center [172, 136] width 214 height 33
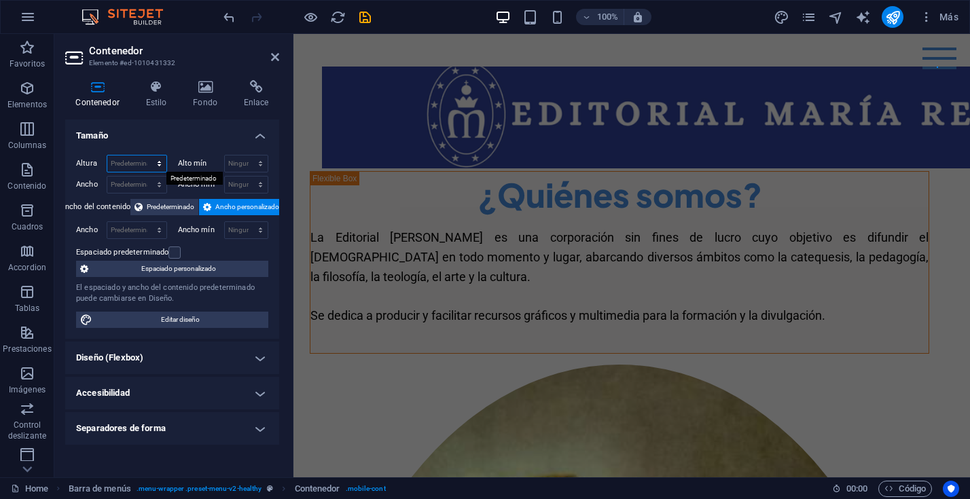
click at [153, 162] on select "Predeterminado px rem % vh vw" at bounding box center [136, 164] width 59 height 16
click at [274, 53] on icon at bounding box center [275, 57] width 8 height 11
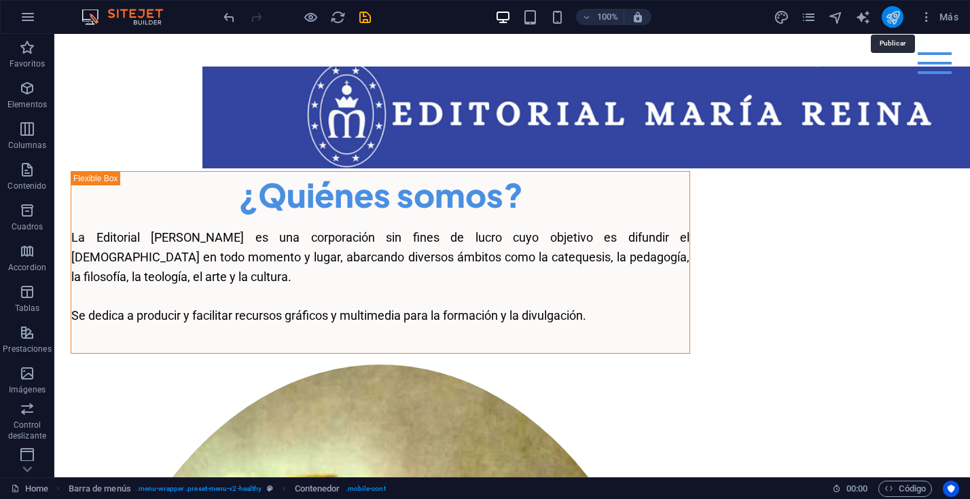
click at [894, 19] on icon "publish" at bounding box center [893, 18] width 16 height 16
